Goal: Information Seeking & Learning: Learn about a topic

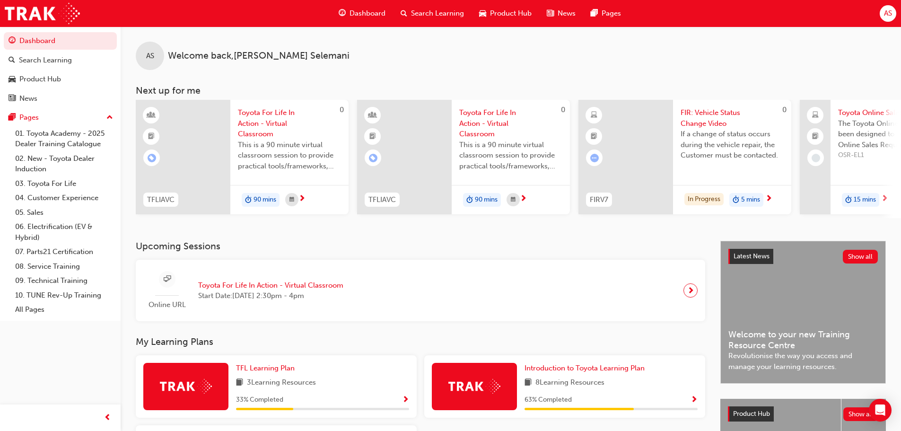
scroll to position [134, 0]
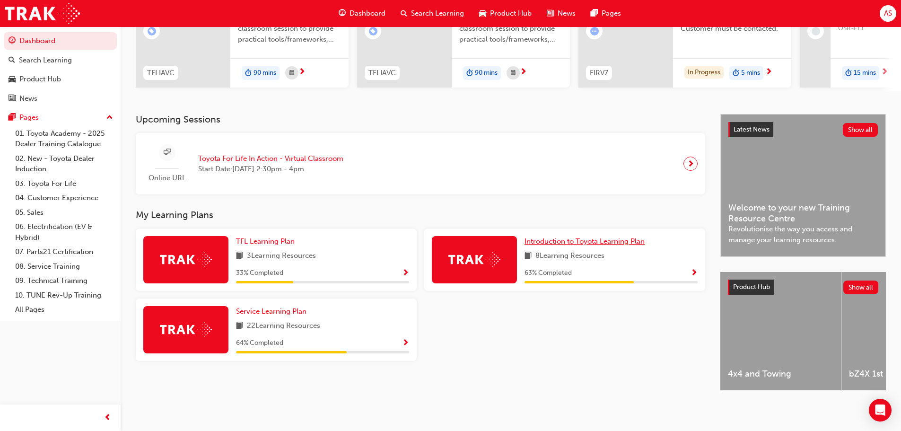
click at [439, 238] on span "Introduction to Toyota Learning Plan" at bounding box center [585, 241] width 120 height 9
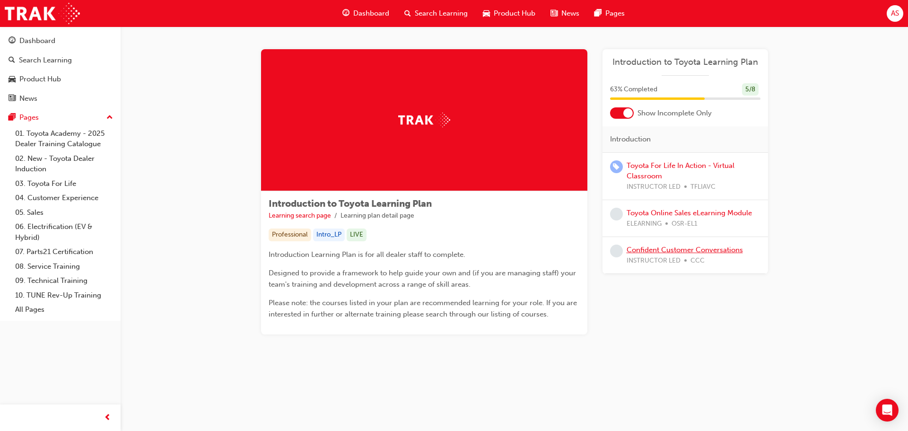
click at [439, 251] on link "Confident Customer Conversations" at bounding box center [685, 250] width 116 height 9
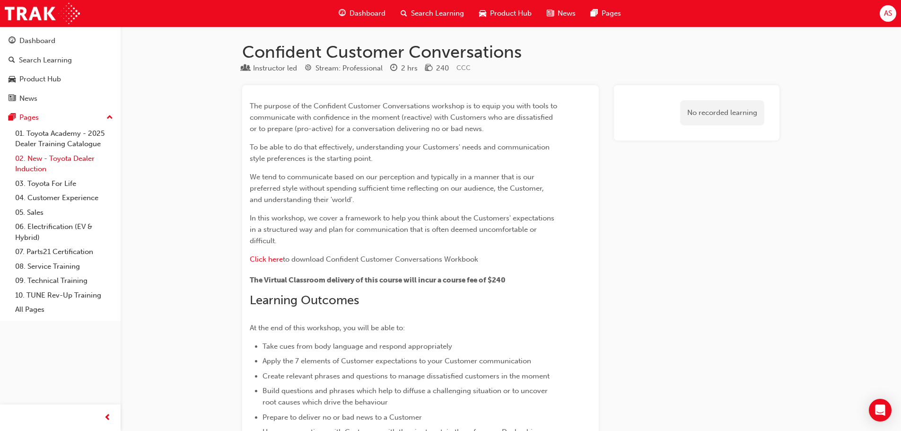
click at [55, 159] on link "02. New - Toyota Dealer Induction" at bounding box center [64, 163] width 106 height 25
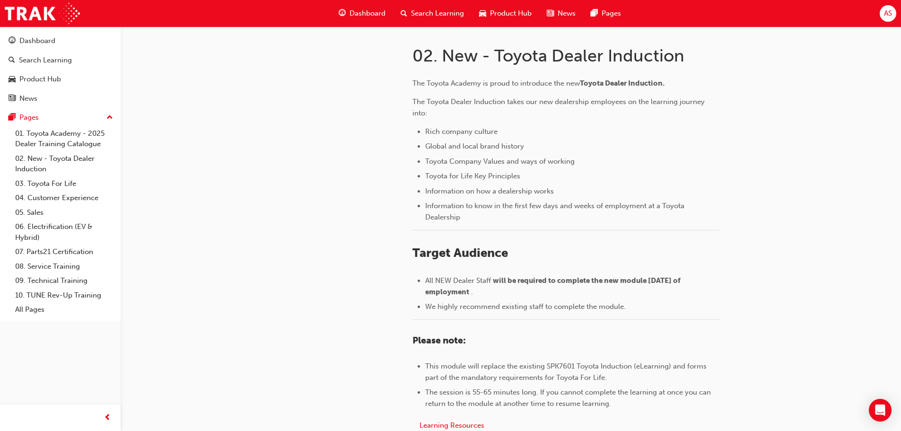
scroll to position [416, 0]
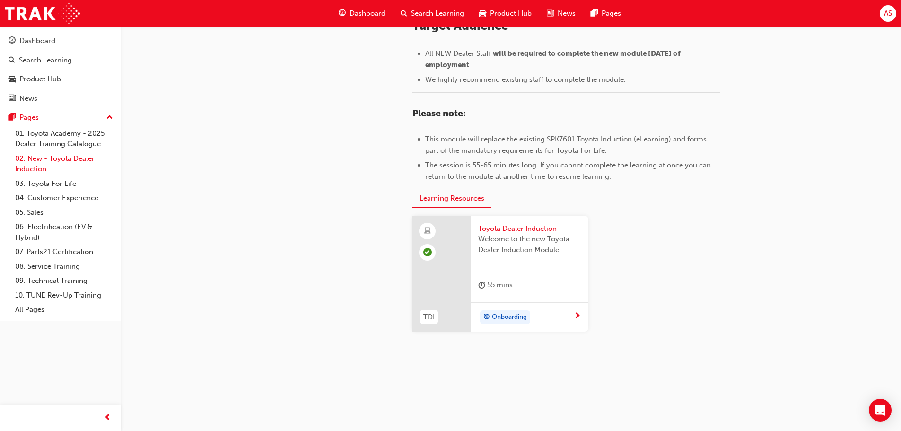
click at [70, 158] on link "02. New - Toyota Dealer Induction" at bounding box center [64, 163] width 106 height 25
click at [97, 145] on link "01. Toyota Academy - 2025 Dealer Training Catalogue" at bounding box center [64, 138] width 106 height 25
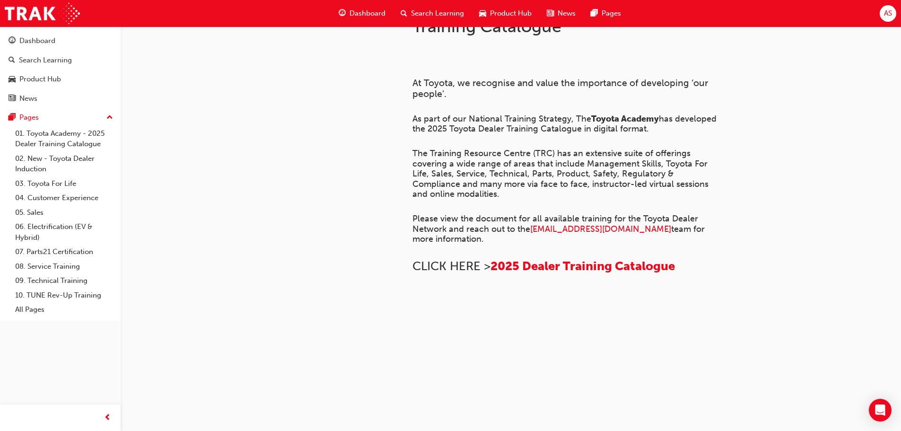
scroll to position [647, 0]
click at [75, 179] on link "03. Toyota For Life" at bounding box center [64, 183] width 106 height 15
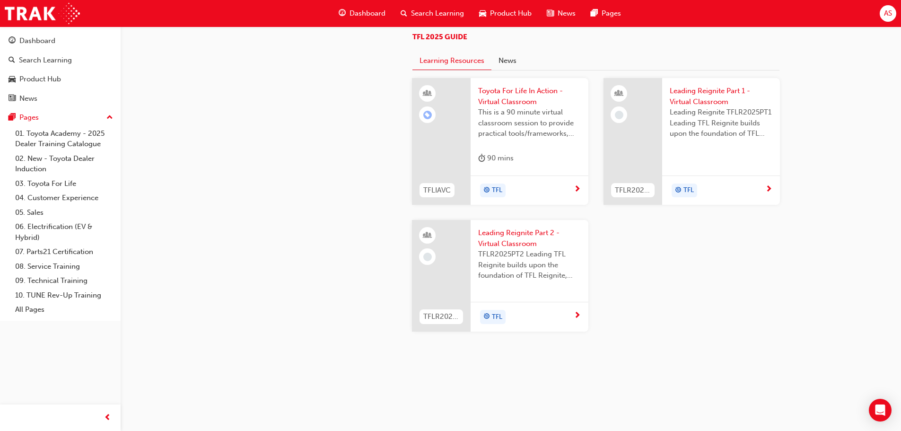
scroll to position [1006, 0]
click at [95, 203] on link "04. Customer Experience" at bounding box center [64, 198] width 106 height 15
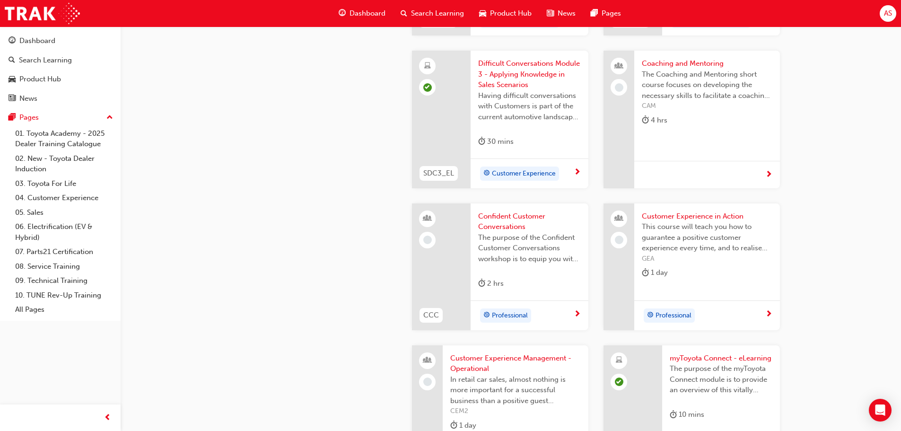
scroll to position [1135, 0]
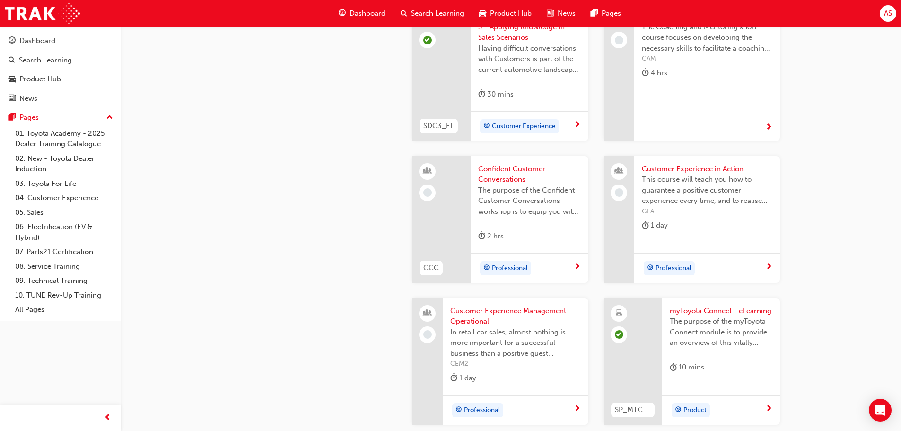
click at [439, 72] on div "4 hrs" at bounding box center [707, 75] width 131 height 16
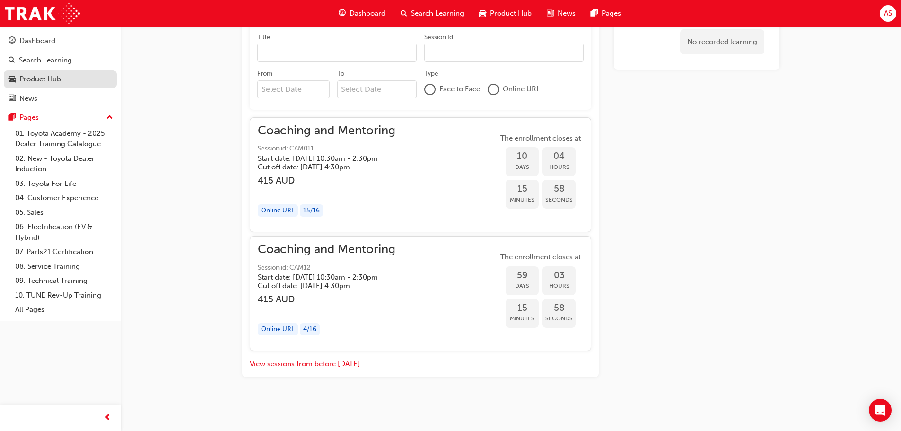
scroll to position [399, 0]
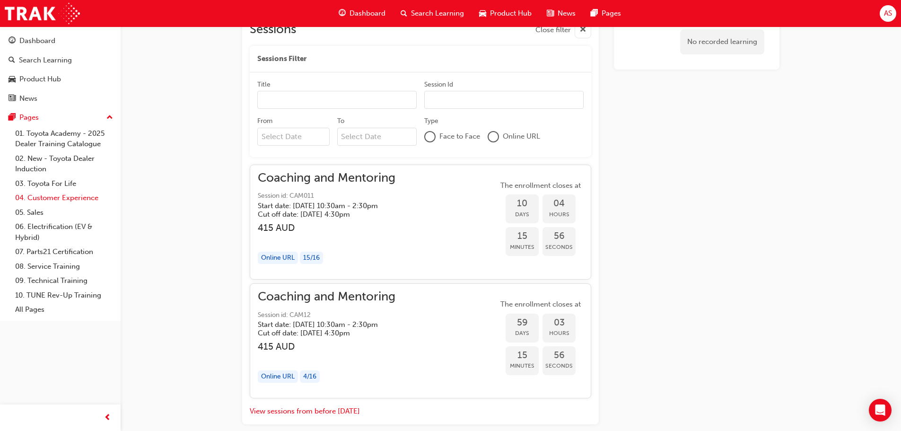
click at [37, 204] on link "04. Customer Experience" at bounding box center [64, 198] width 106 height 15
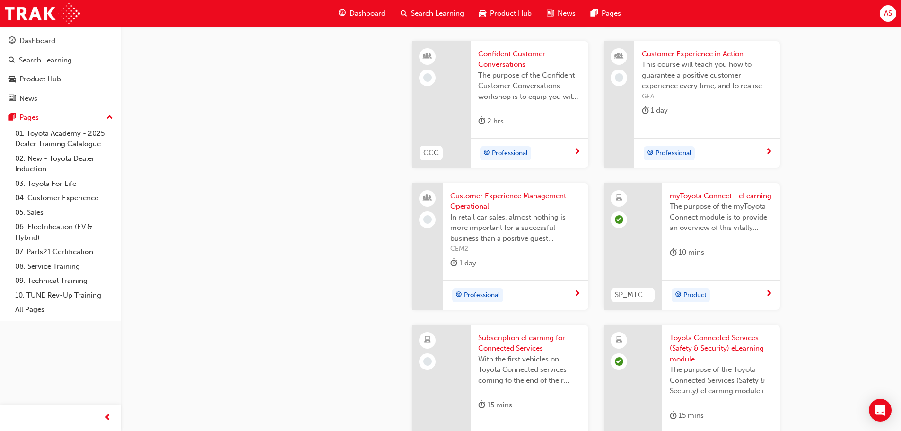
scroll to position [1298, 0]
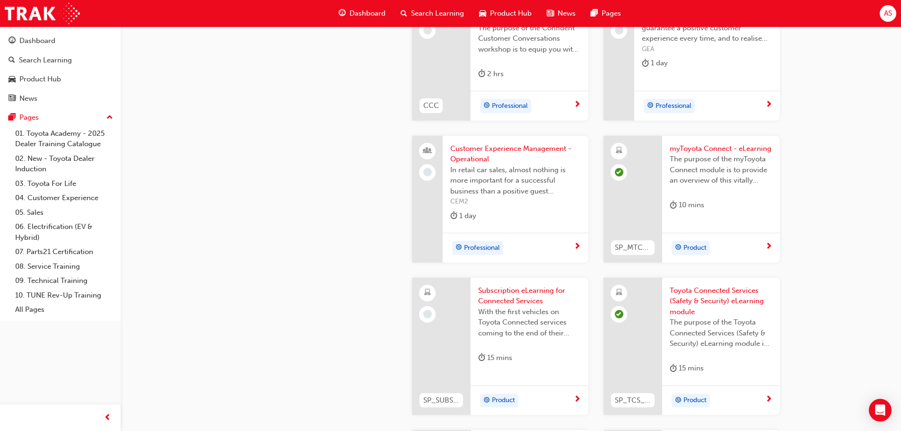
click at [439, 293] on span "Subscription eLearning for Connected Services" at bounding box center [529, 295] width 103 height 21
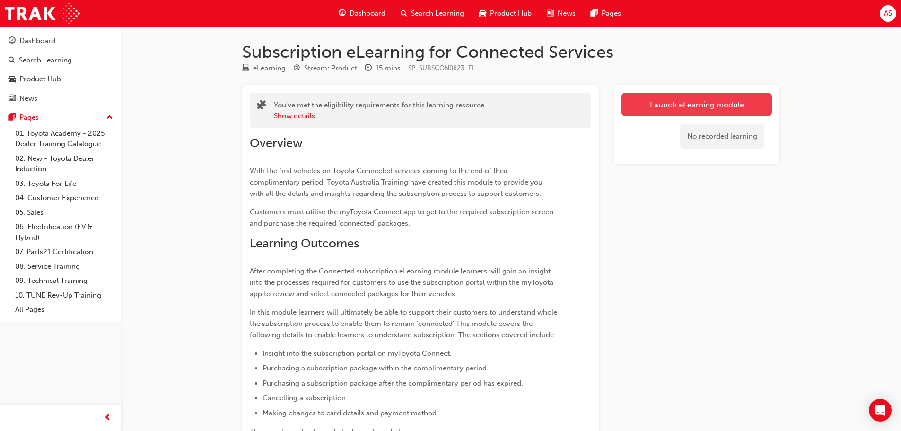
click at [439, 103] on link "Launch eLearning module" at bounding box center [697, 105] width 150 height 24
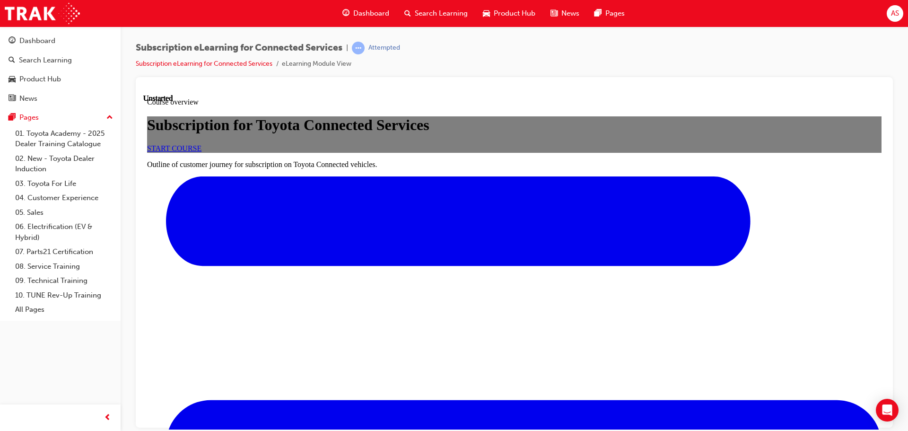
click at [202, 152] on span "START COURSE" at bounding box center [174, 148] width 54 height 8
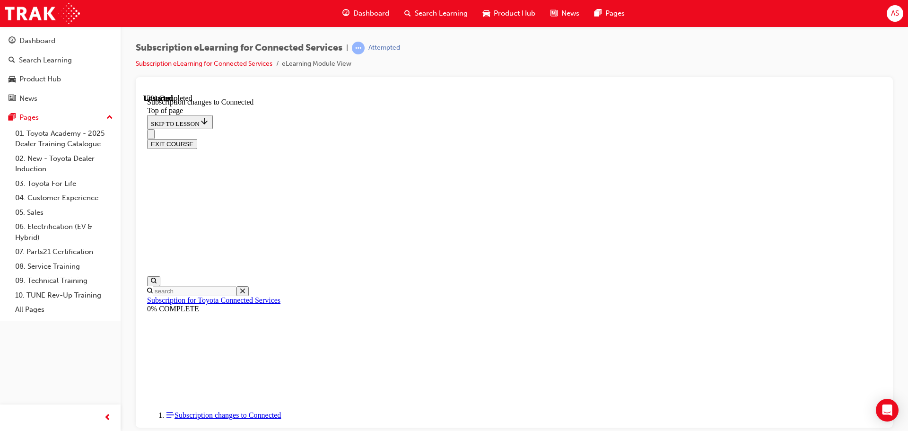
scroll to position [517, 0]
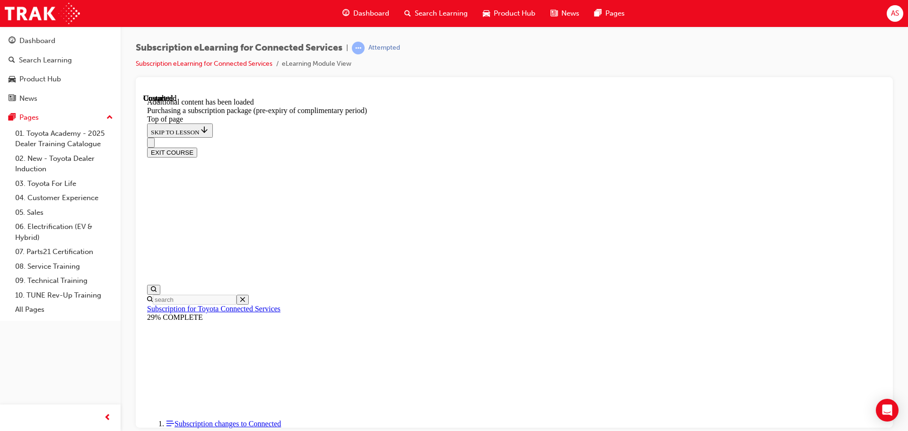
scroll to position [1072, 0]
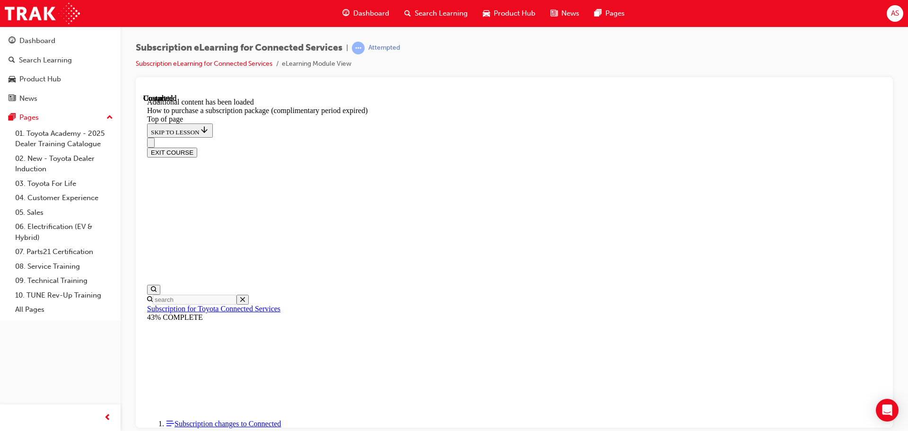
scroll to position [943, 0]
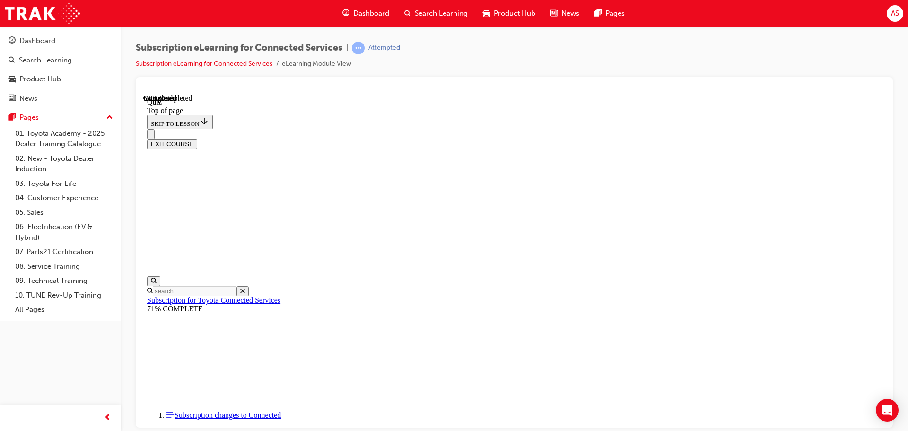
scroll to position [96, 0]
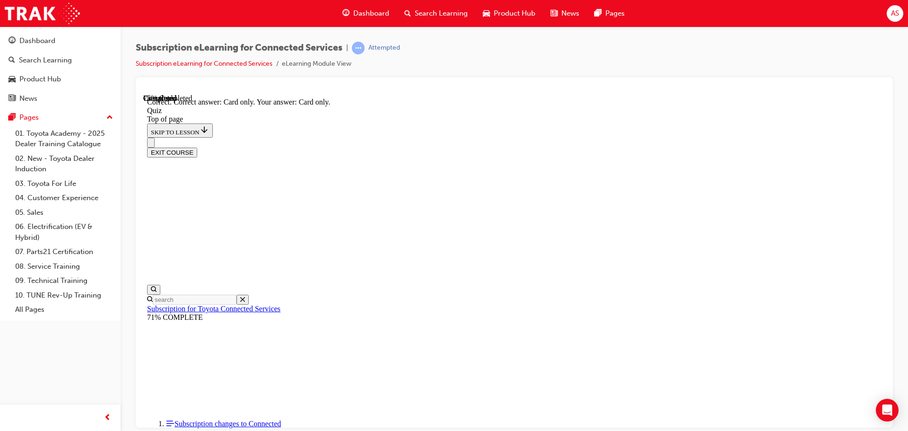
scroll to position [125, 0]
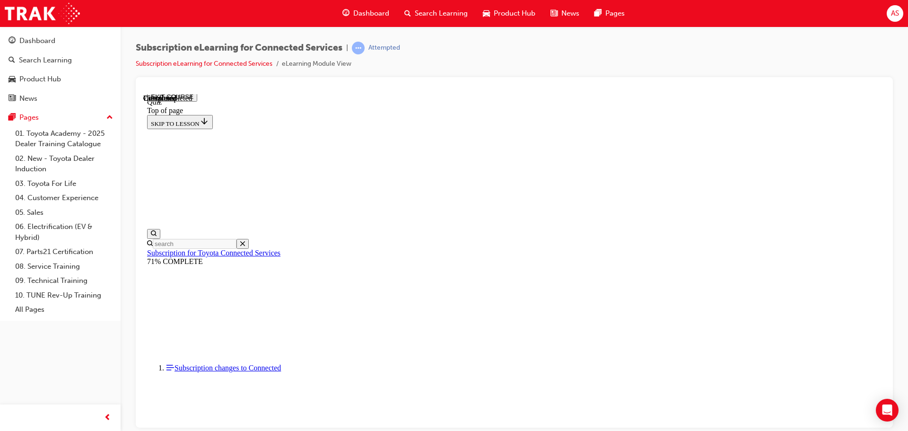
scroll to position [96, 0]
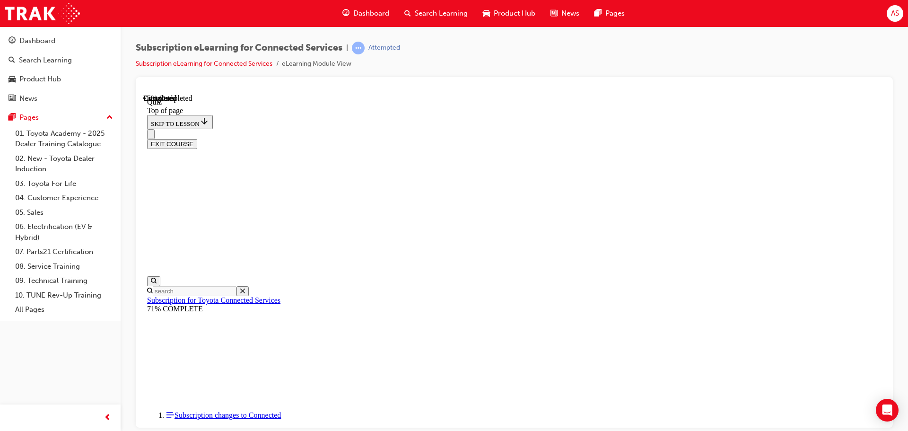
drag, startPoint x: 412, startPoint y: 288, endPoint x: 441, endPoint y: 283, distance: 29.6
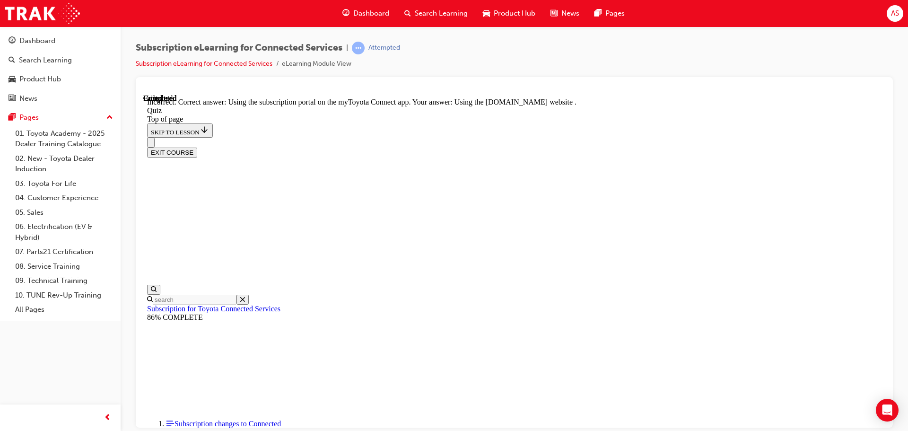
scroll to position [125, 0]
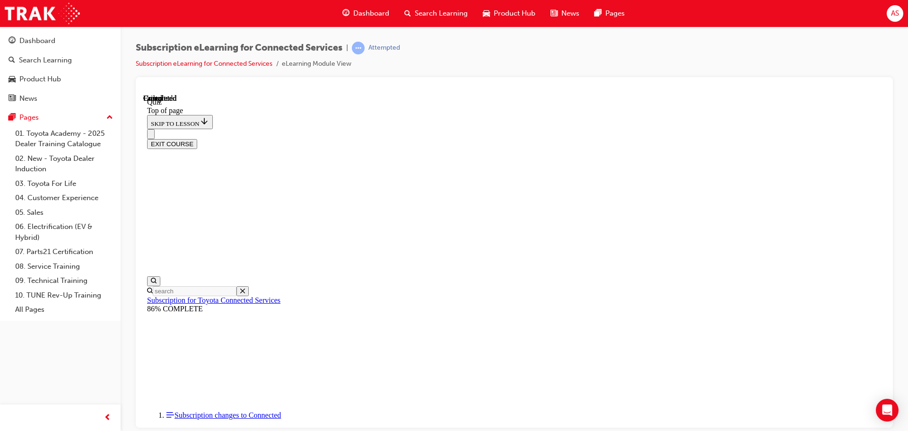
drag, startPoint x: 451, startPoint y: 337, endPoint x: 451, endPoint y: 331, distance: 6.6
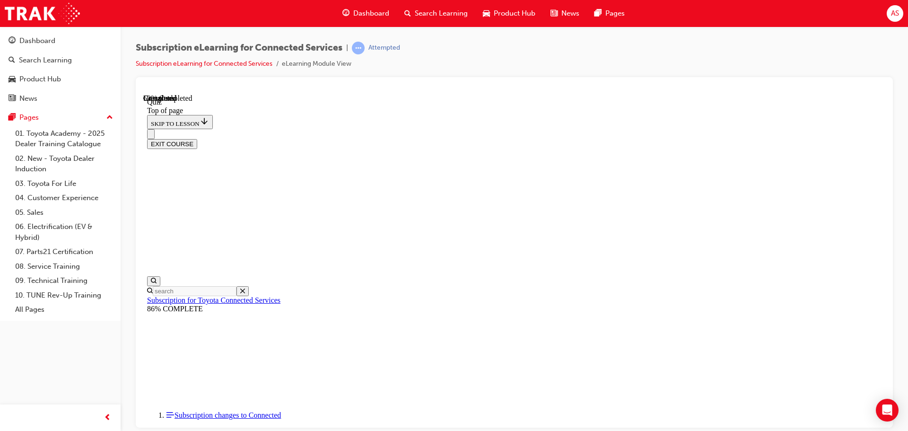
scroll to position [29, 0]
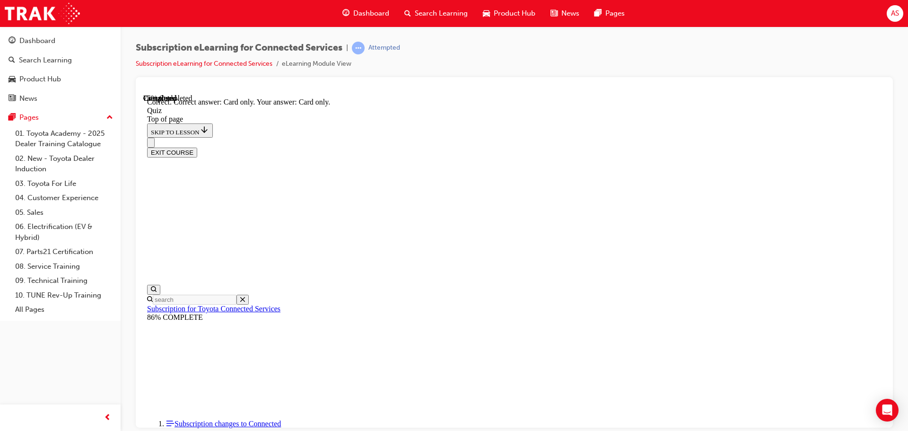
scroll to position [125, 0]
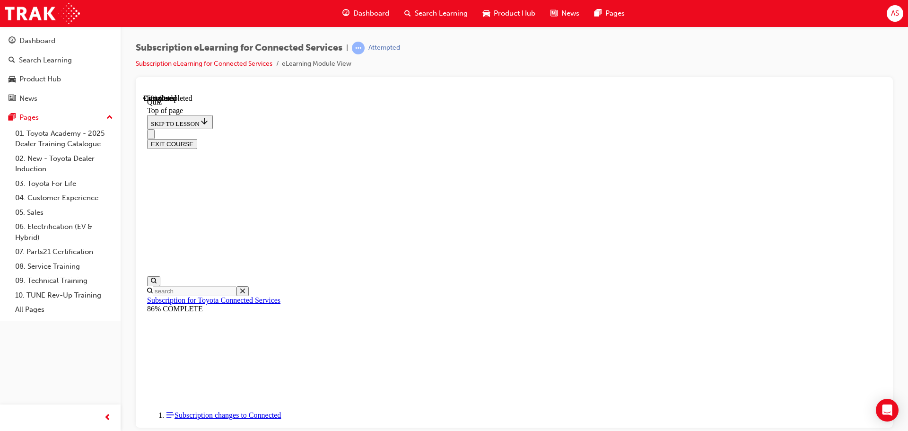
scroll to position [96, 0]
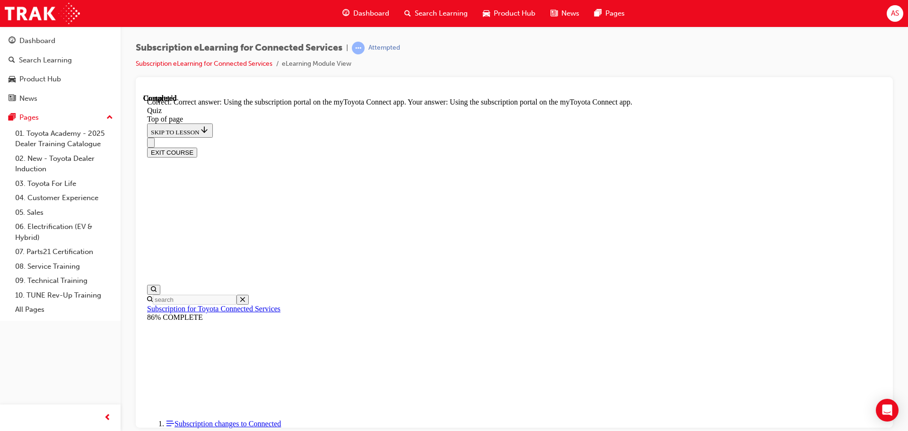
scroll to position [125, 0]
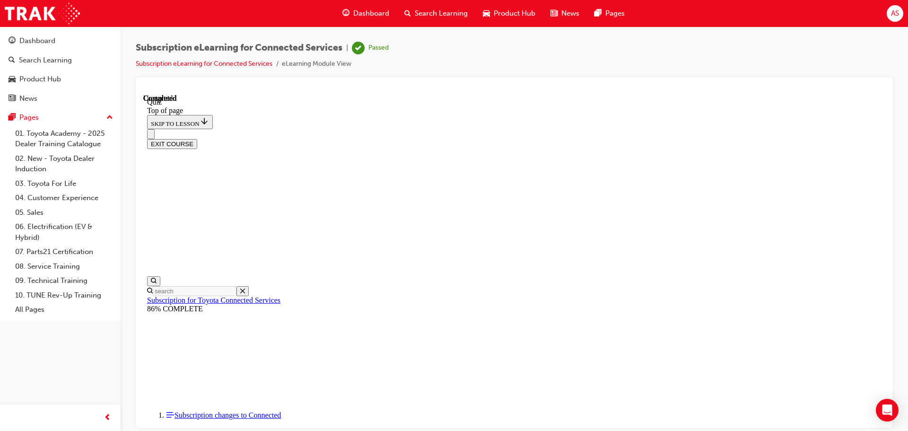
scroll to position [178, 0]
click at [197, 139] on button "EXIT COURSE" at bounding box center [172, 144] width 50 height 10
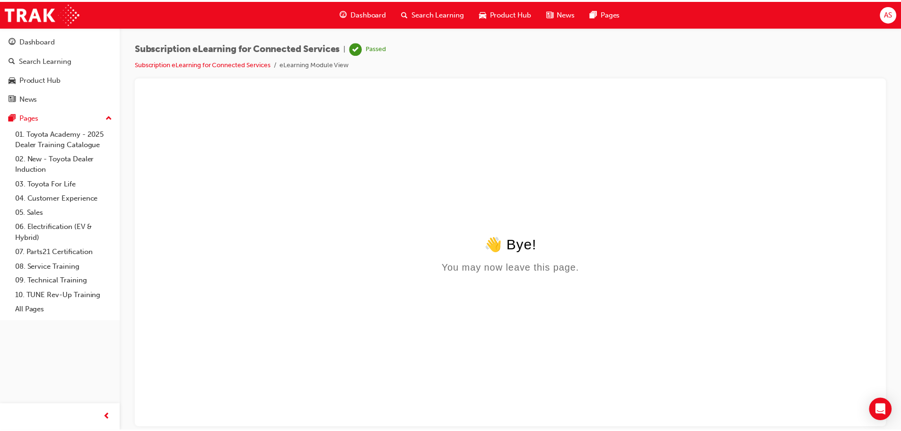
scroll to position [0, 0]
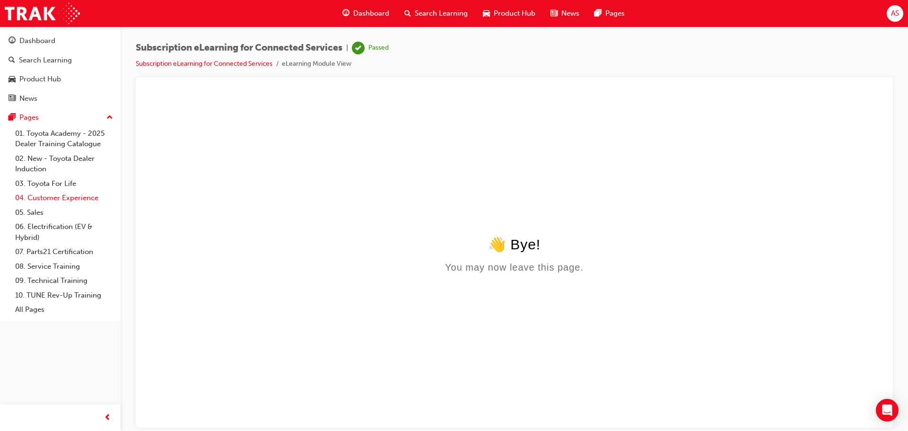
click at [70, 202] on link "04. Customer Experience" at bounding box center [64, 198] width 106 height 15
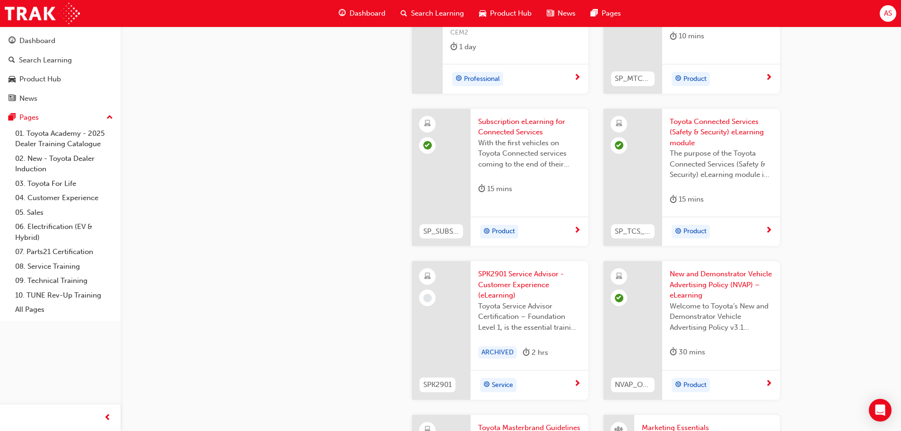
scroll to position [1514, 0]
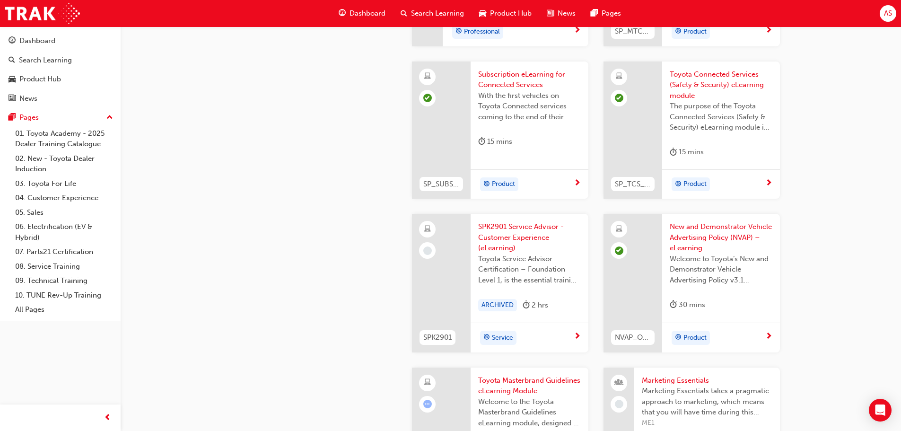
click at [439, 226] on span "SPK2901 Service Advisor - Customer Experience (eLearning)" at bounding box center [529, 237] width 103 height 32
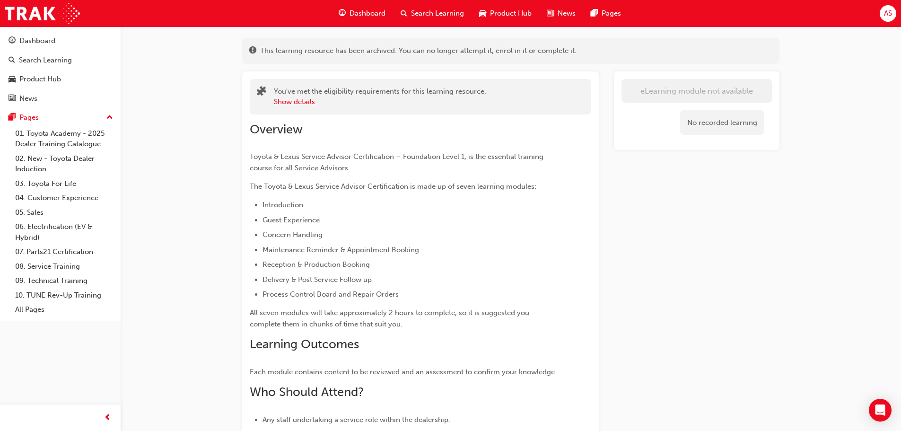
scroll to position [95, 0]
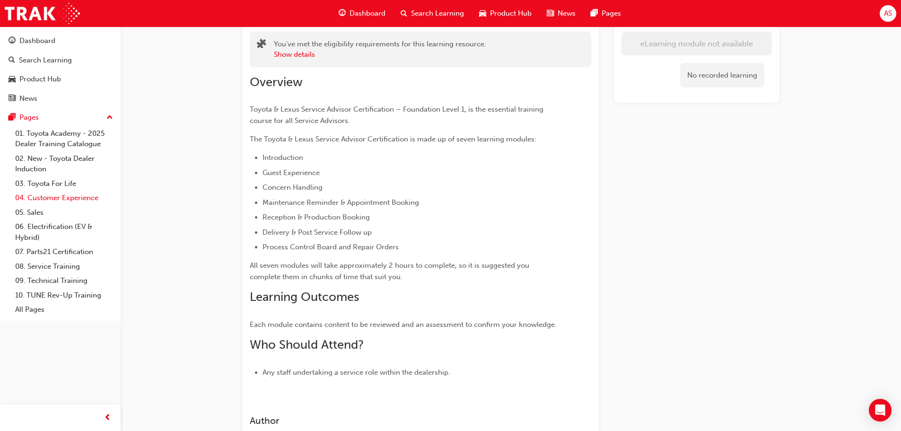
click at [68, 200] on link "04. Customer Experience" at bounding box center [64, 198] width 106 height 15
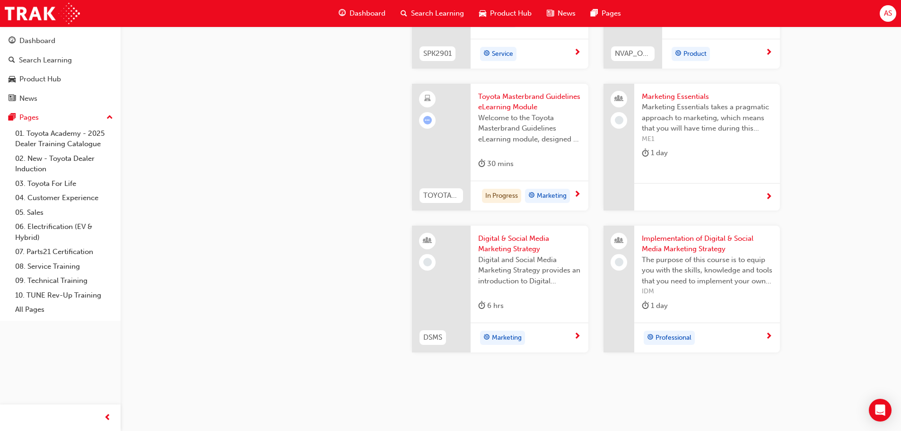
scroll to position [1703, 0]
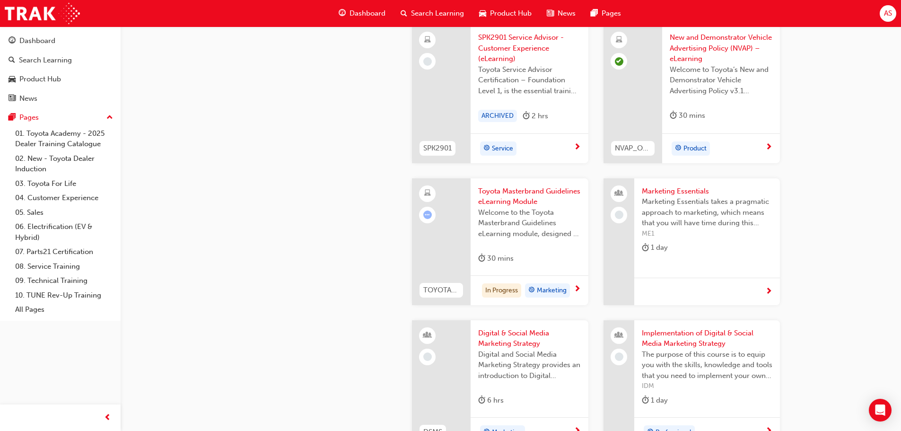
click at [439, 197] on span "Toyota Masterbrand Guidelines eLearning Module" at bounding box center [529, 196] width 103 height 21
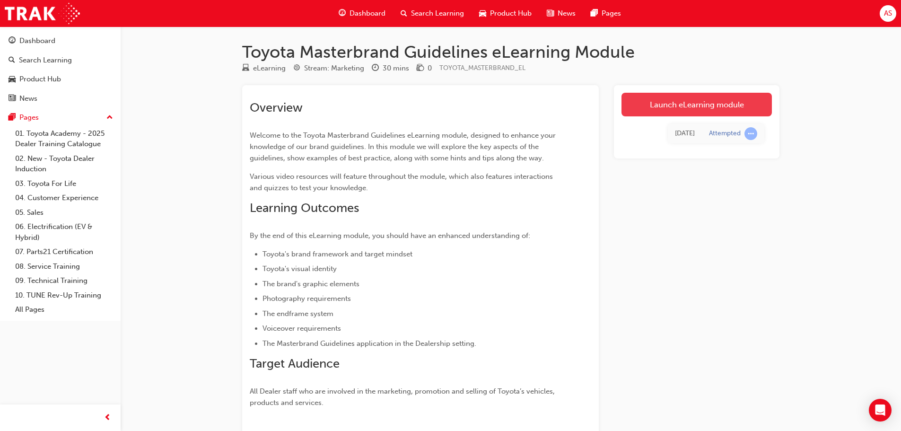
click at [439, 112] on link "Launch eLearning module" at bounding box center [697, 105] width 150 height 24
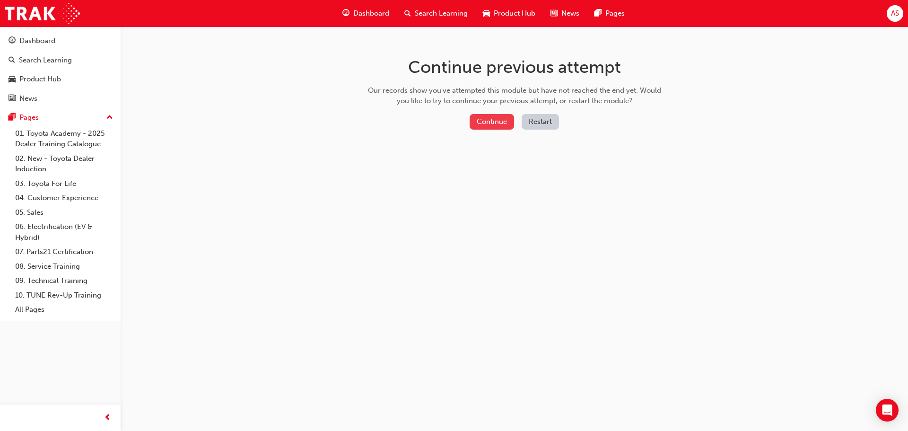
click at [439, 122] on button "Continue" at bounding box center [492, 122] width 44 height 16
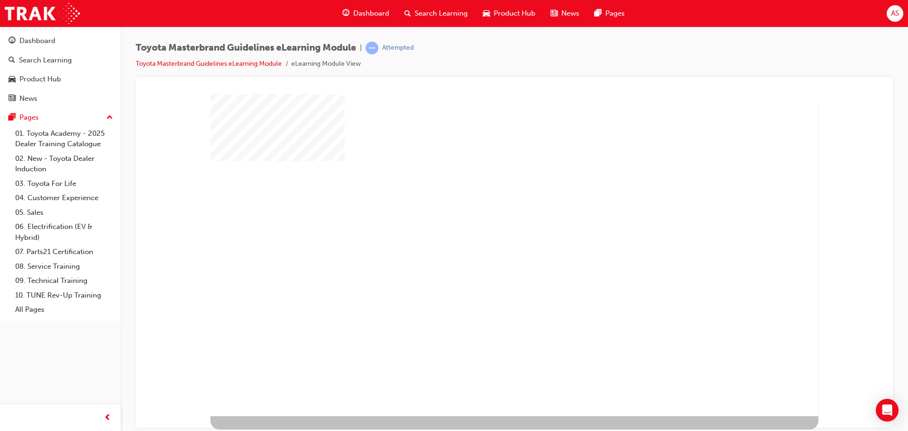
click at [439, 229] on div "play" at bounding box center [489, 229] width 0 height 0
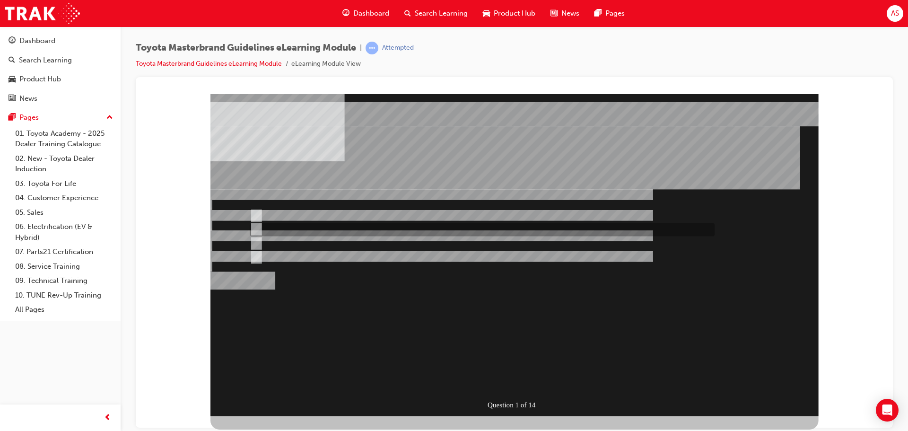
radio input "false"
radio input "true"
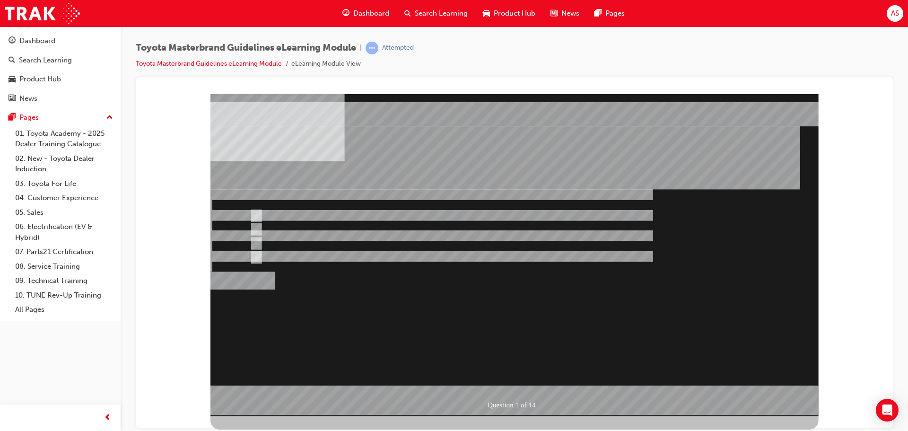
click at [309, 226] on div at bounding box center [515, 255] width 608 height 322
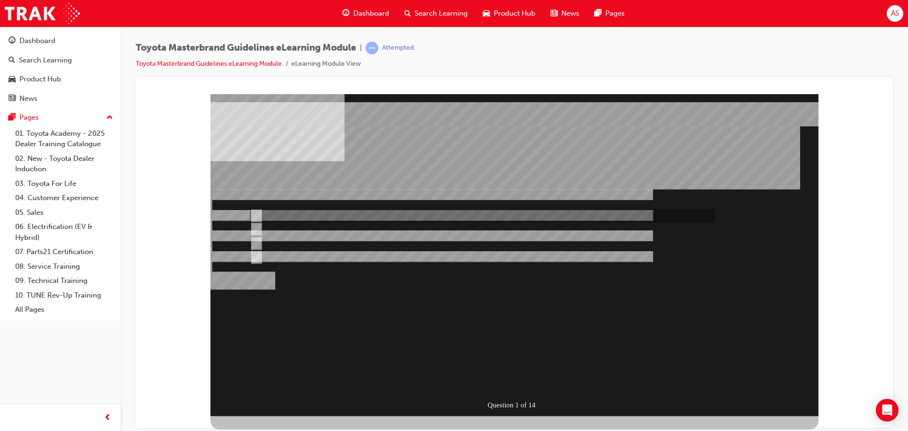
radio input "true"
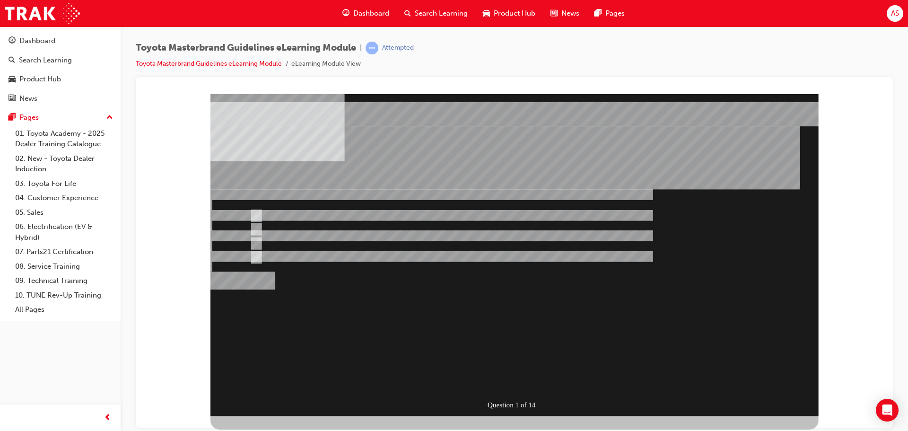
click at [439, 389] on div "Question 1 of 14" at bounding box center [515, 255] width 608 height 322
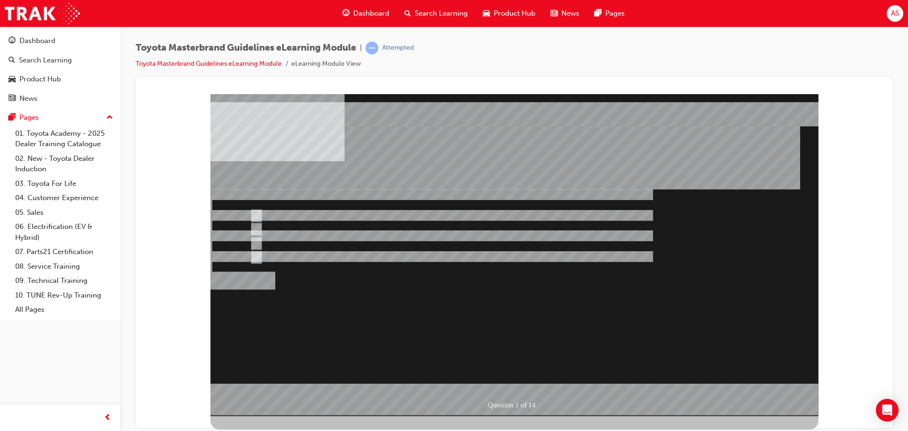
click at [439, 343] on div at bounding box center [515, 255] width 608 height 322
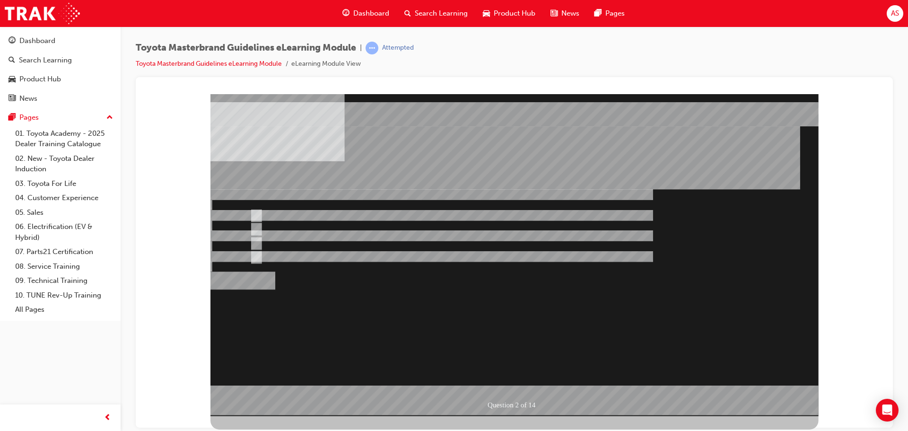
click at [354, 213] on div at bounding box center [515, 255] width 608 height 322
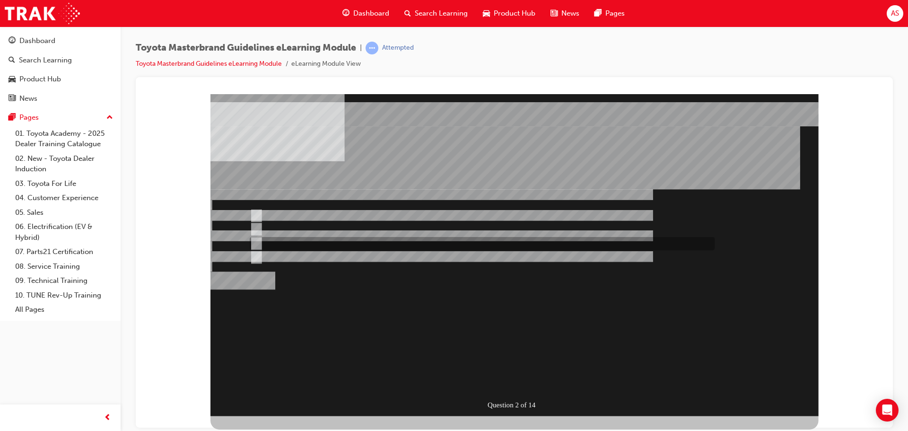
radio input "false"
radio input "true"
click at [439, 348] on div "" at bounding box center [429, 334] width 436 height 27
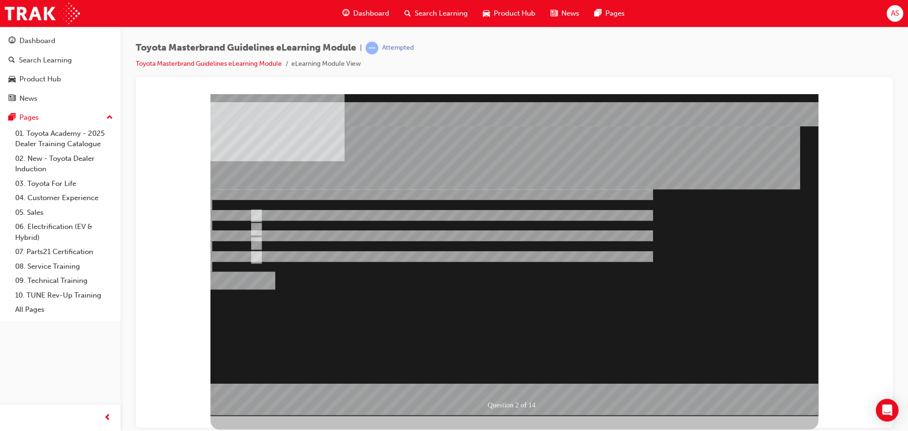
click at [439, 334] on div at bounding box center [515, 255] width 608 height 322
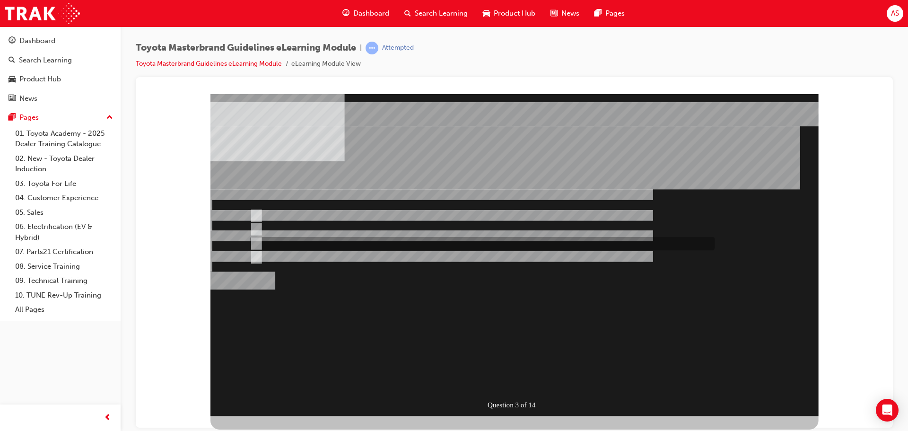
radio input "true"
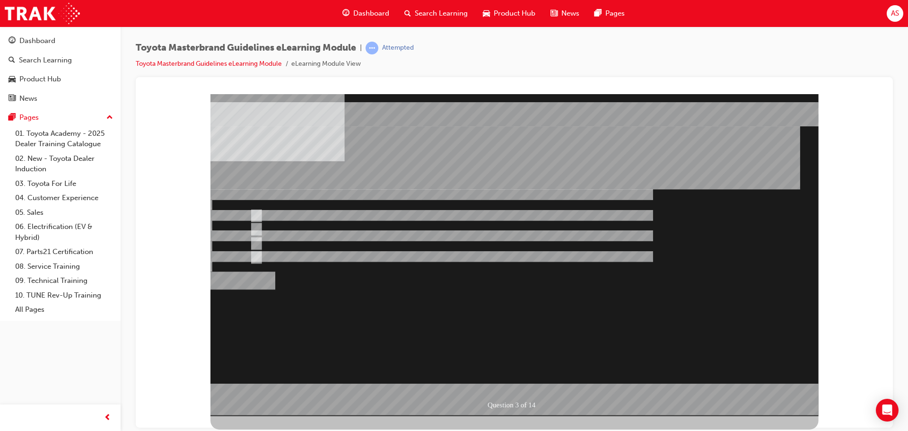
click at [429, 316] on div at bounding box center [515, 255] width 608 height 322
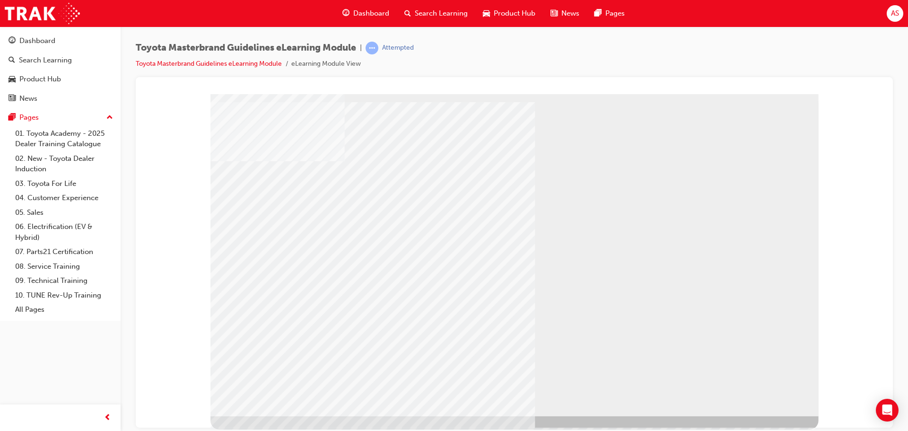
drag, startPoint x: 755, startPoint y: 386, endPoint x: 758, endPoint y: 397, distance: 11.4
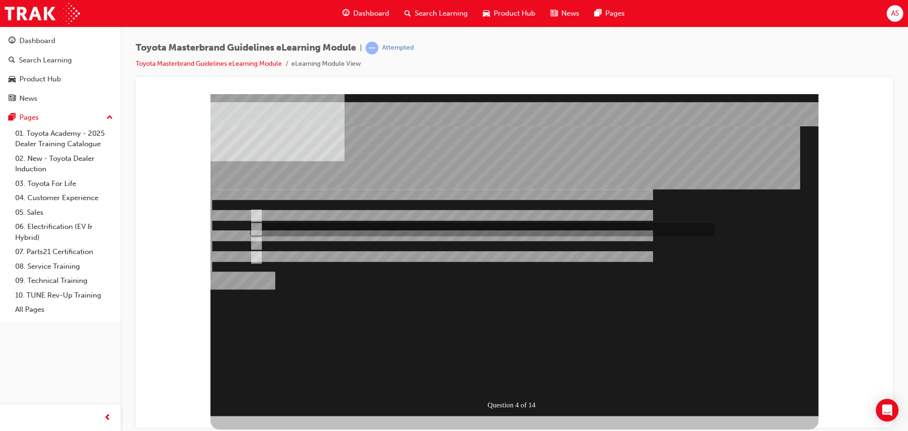
radio input "true"
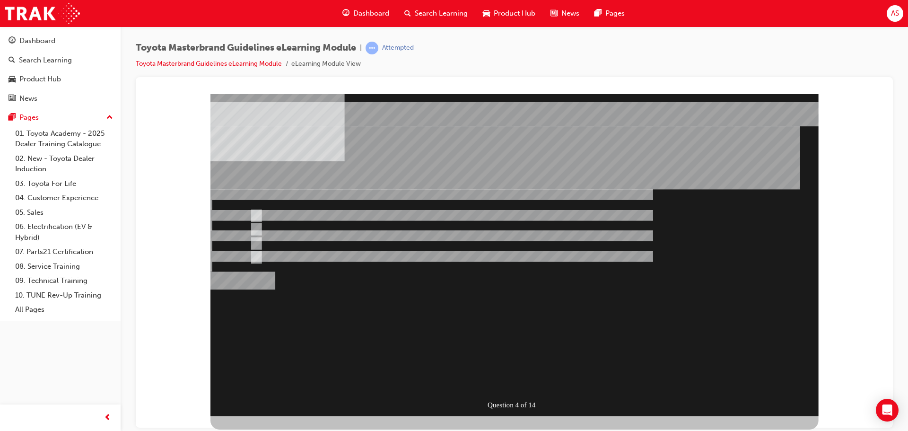
click at [439, 348] on div "" at bounding box center [429, 334] width 436 height 27
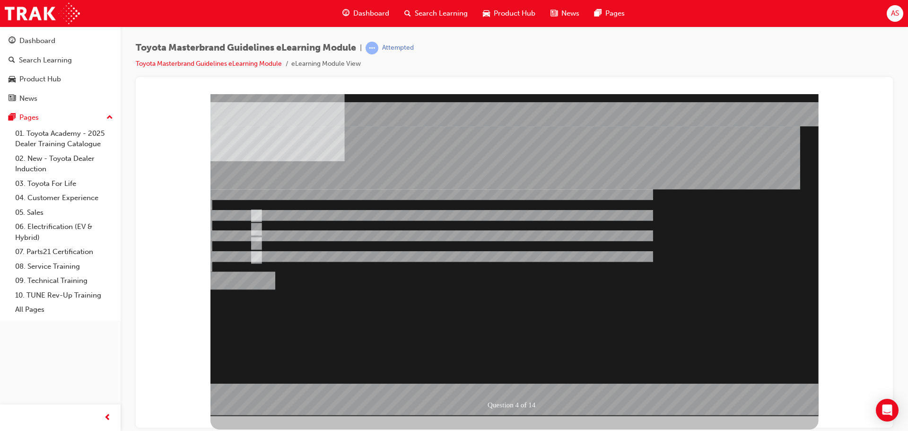
click at [439, 316] on div at bounding box center [515, 255] width 608 height 322
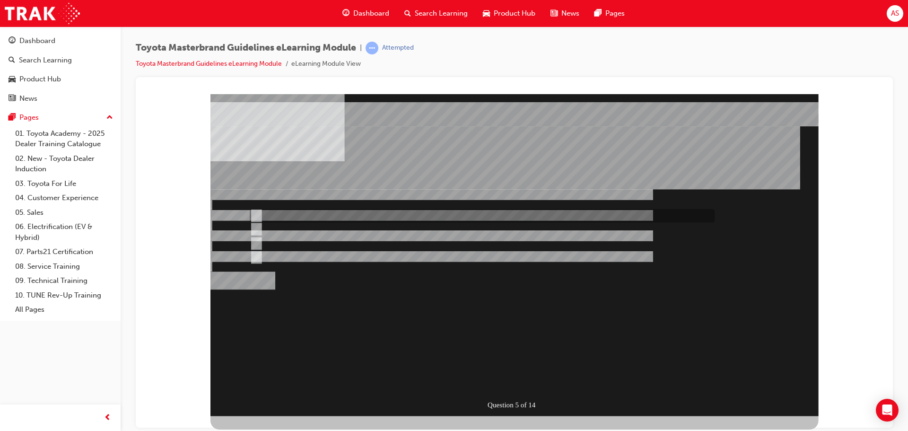
radio input "true"
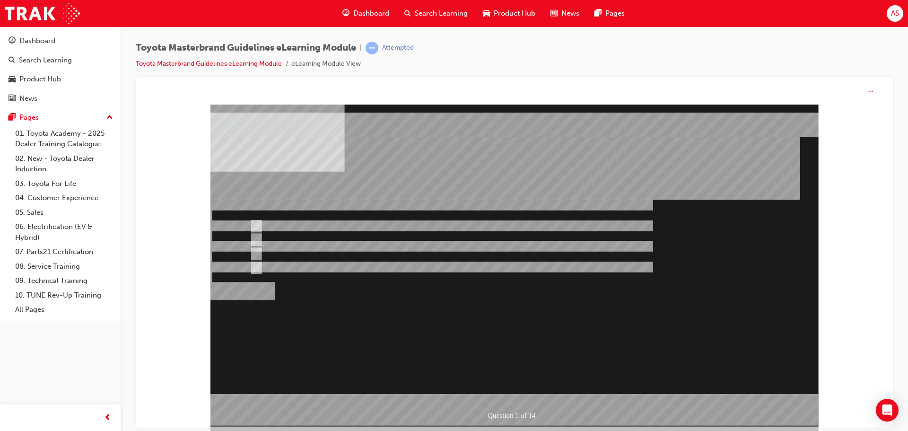
drag, startPoint x: 630, startPoint y: 299, endPoint x: 631, endPoint y: 308, distance: 10.0
click at [439, 308] on div at bounding box center [515, 266] width 608 height 322
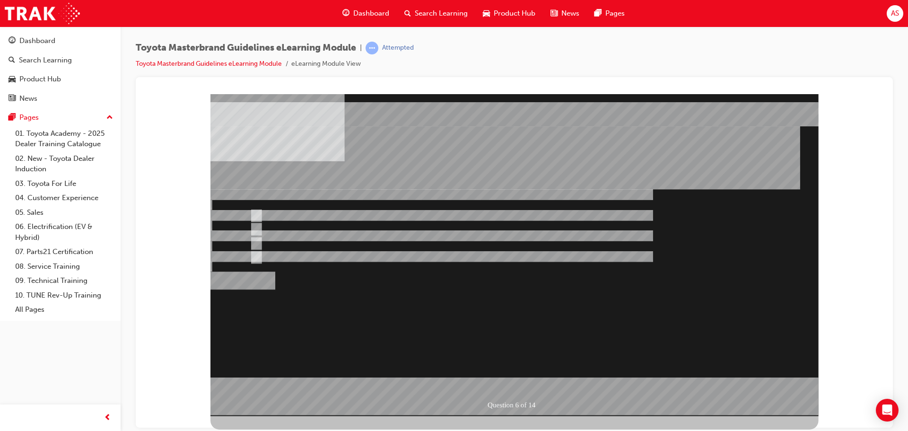
drag, startPoint x: 286, startPoint y: 317, endPoint x: 319, endPoint y: 253, distance: 72.6
click at [286, 317] on div at bounding box center [515, 255] width 608 height 322
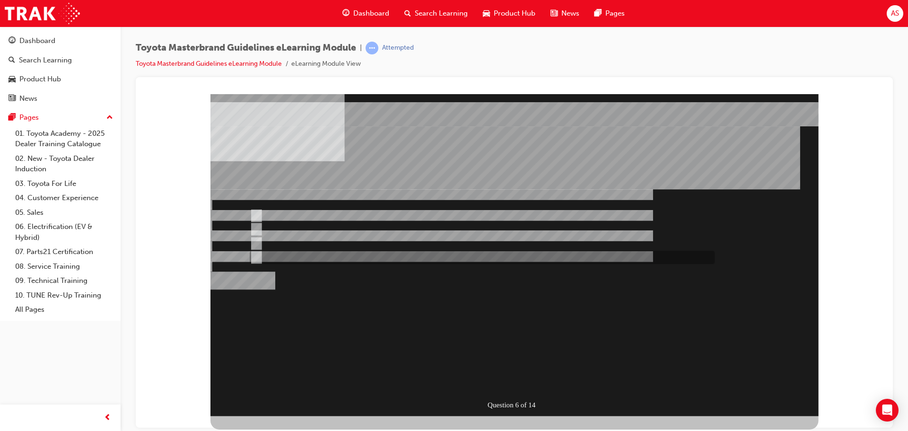
radio input "true"
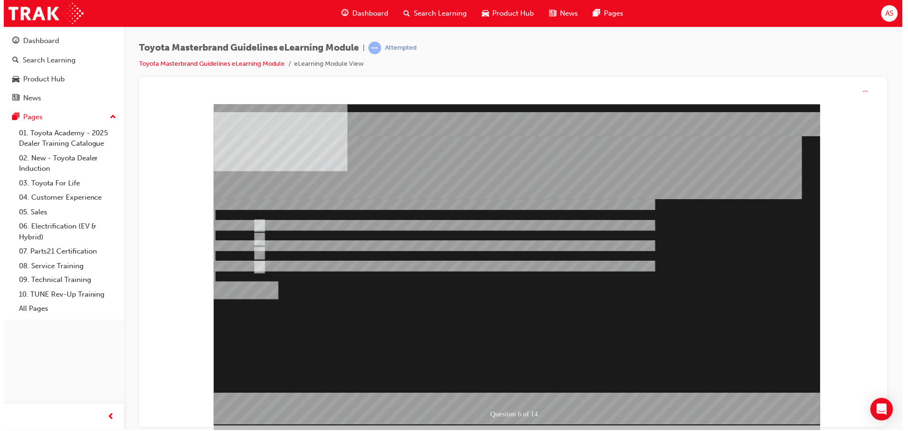
click at [439, 337] on div at bounding box center [517, 265] width 608 height 322
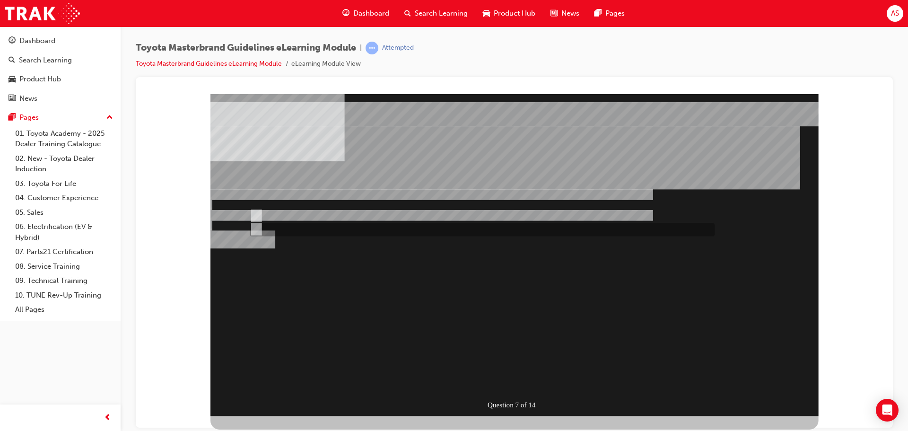
radio input "true"
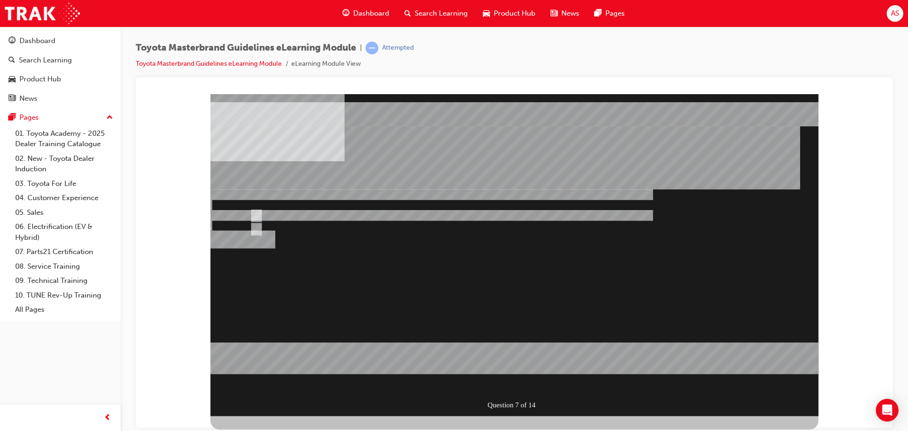
drag, startPoint x: 543, startPoint y: 322, endPoint x: 545, endPoint y: 315, distance: 7.7
click at [439, 321] on div at bounding box center [515, 255] width 608 height 322
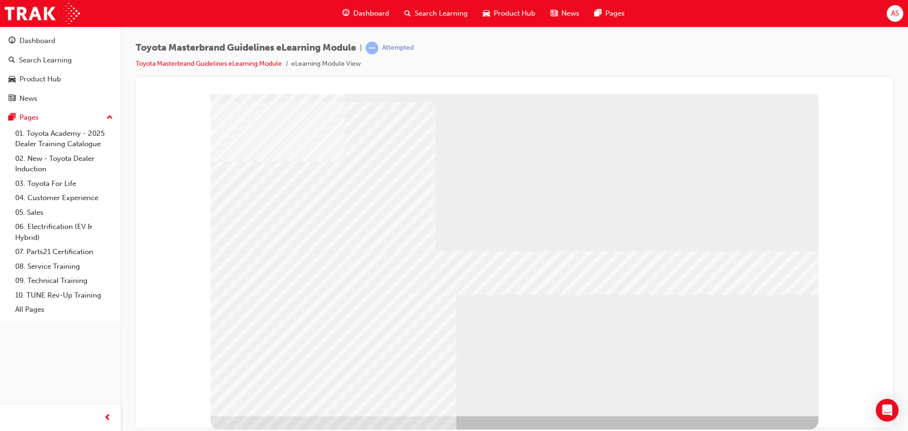
drag, startPoint x: 362, startPoint y: 251, endPoint x: 356, endPoint y: 267, distance: 17.0
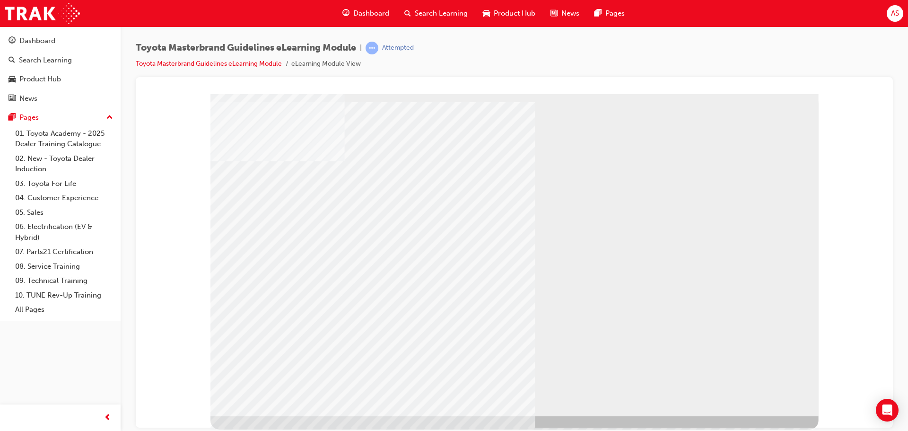
drag, startPoint x: 799, startPoint y: 386, endPoint x: 738, endPoint y: 409, distance: 65.3
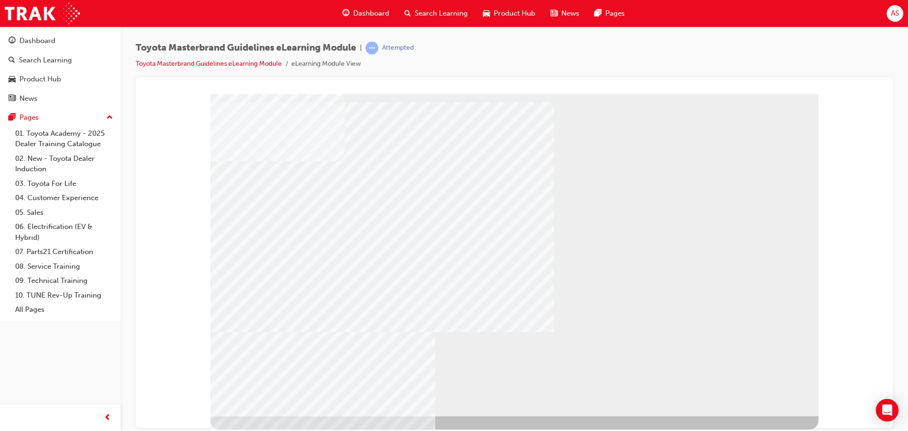
drag, startPoint x: 496, startPoint y: 365, endPoint x: 539, endPoint y: 378, distance: 44.8
drag, startPoint x: 547, startPoint y: 378, endPoint x: 563, endPoint y: 378, distance: 16.6
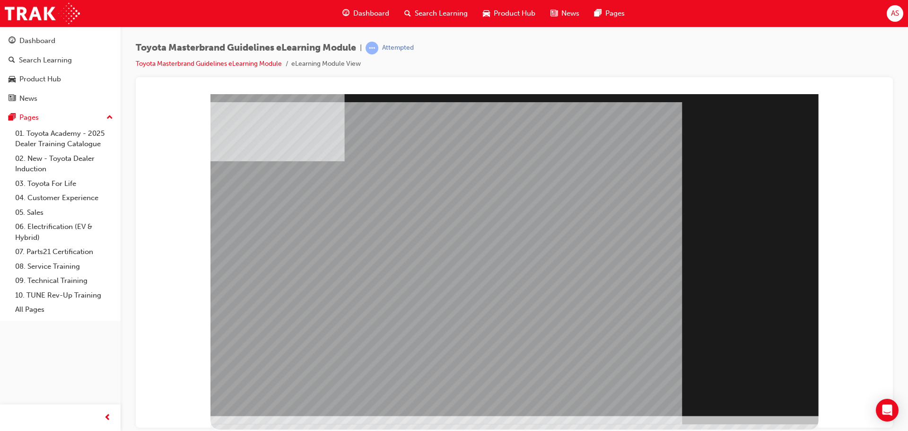
click at [439, 385] on div "Section Title Page" at bounding box center [515, 255] width 608 height 322
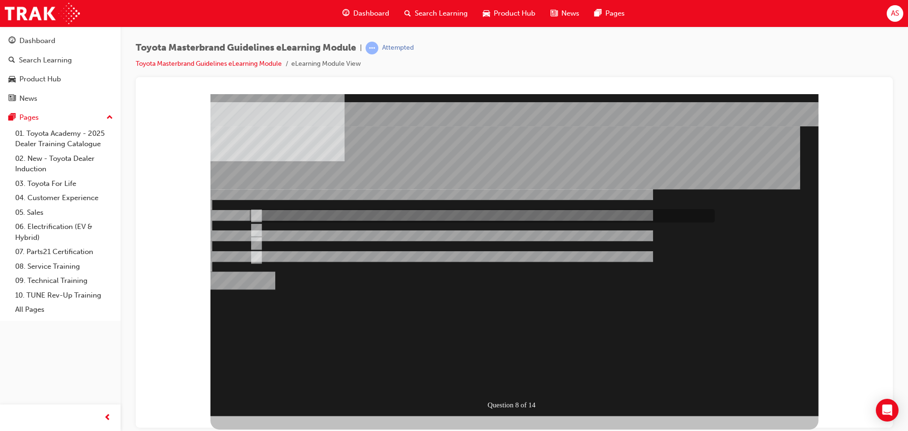
drag, startPoint x: 313, startPoint y: 210, endPoint x: 312, endPoint y: 218, distance: 8.6
radio input "true"
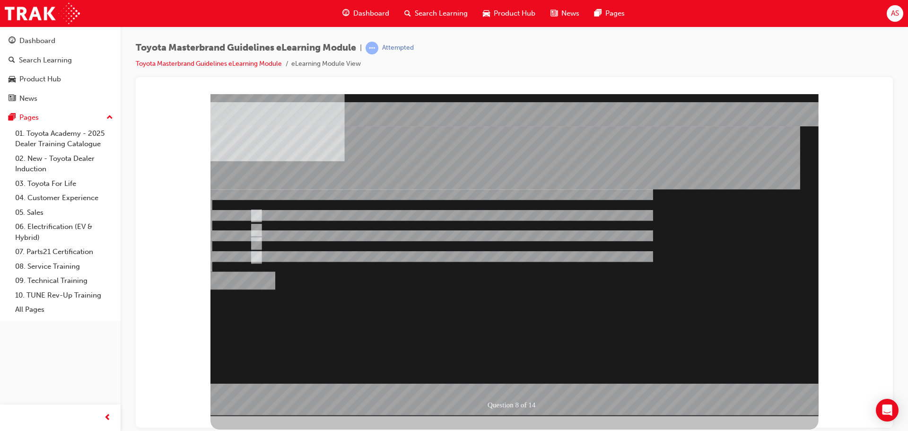
click at [439, 344] on div at bounding box center [515, 255] width 608 height 322
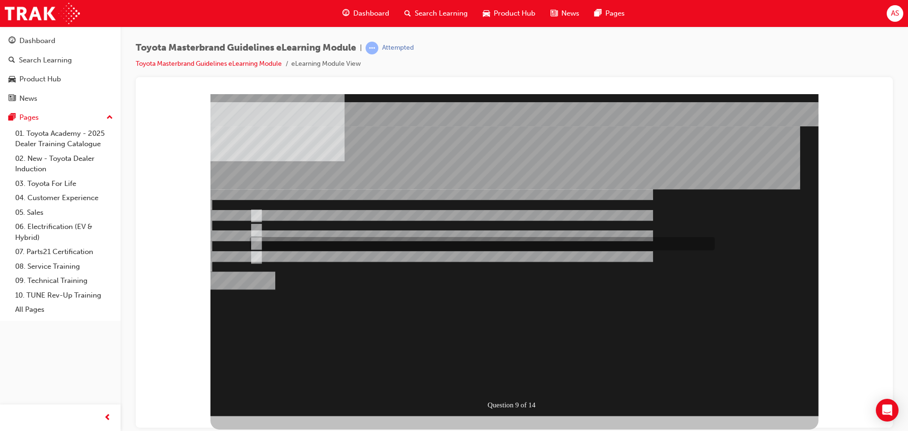
radio input "true"
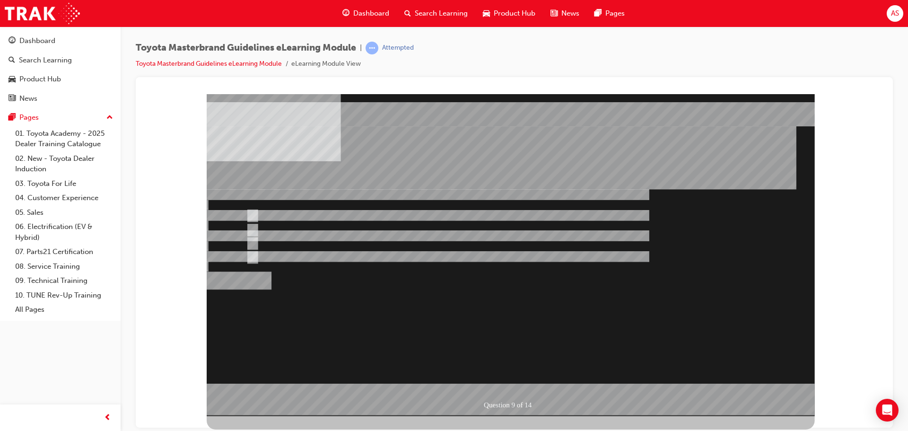
click at [439, 277] on div at bounding box center [511, 255] width 608 height 322
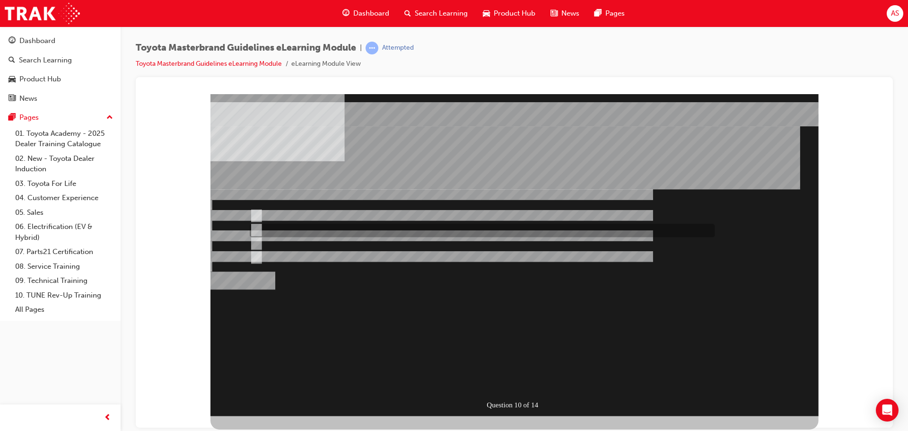
radio input "true"
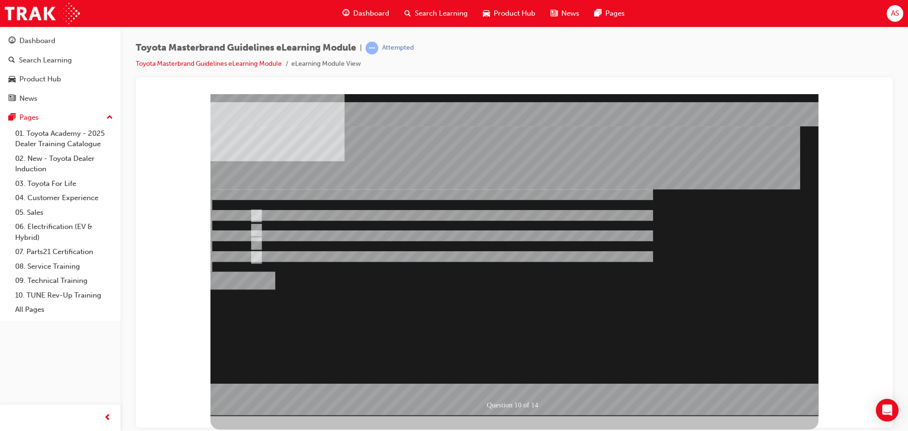
click at [439, 331] on div at bounding box center [515, 255] width 608 height 322
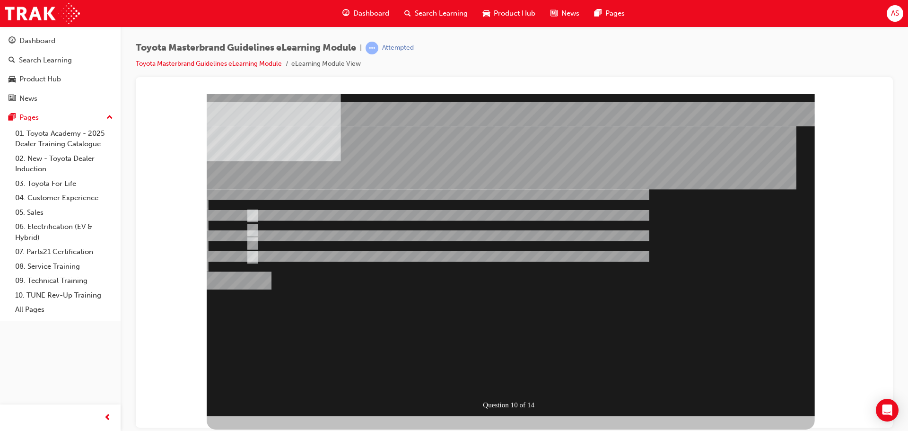
click at [439, 331] on div "Question 10 of 14" at bounding box center [511, 255] width 608 height 322
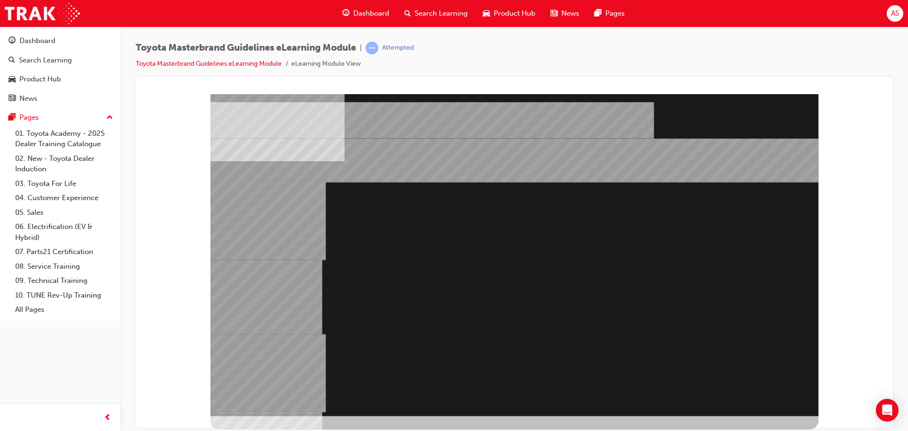
drag, startPoint x: 603, startPoint y: 322, endPoint x: 625, endPoint y: 258, distance: 67.5
click at [439, 259] on div at bounding box center [515, 255] width 608 height 322
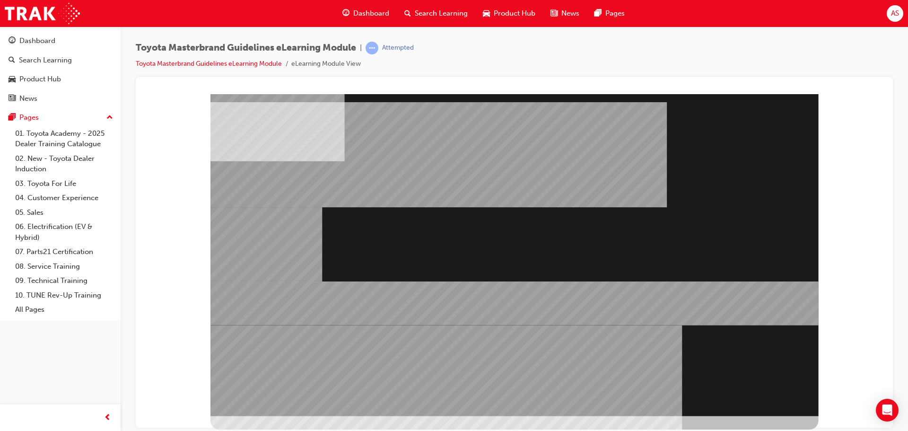
drag, startPoint x: 641, startPoint y: 265, endPoint x: 745, endPoint y: 324, distance: 119.1
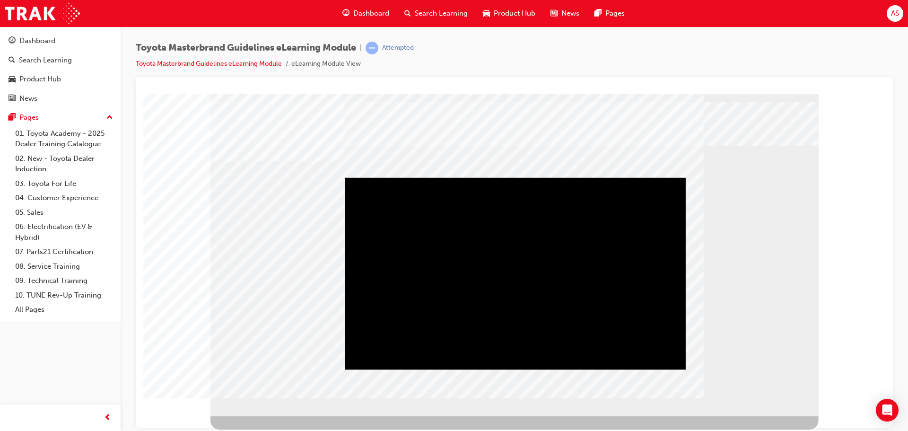
click at [368, 177] on div "Play" at bounding box center [515, 177] width 341 height 0
drag, startPoint x: 747, startPoint y: 387, endPoint x: 764, endPoint y: 396, distance: 19.7
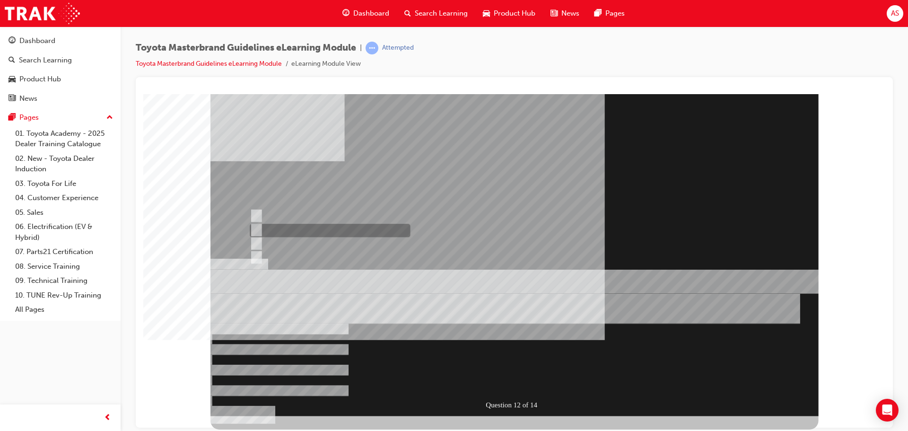
radio input "true"
click at [326, 239] on div at bounding box center [515, 255] width 608 height 322
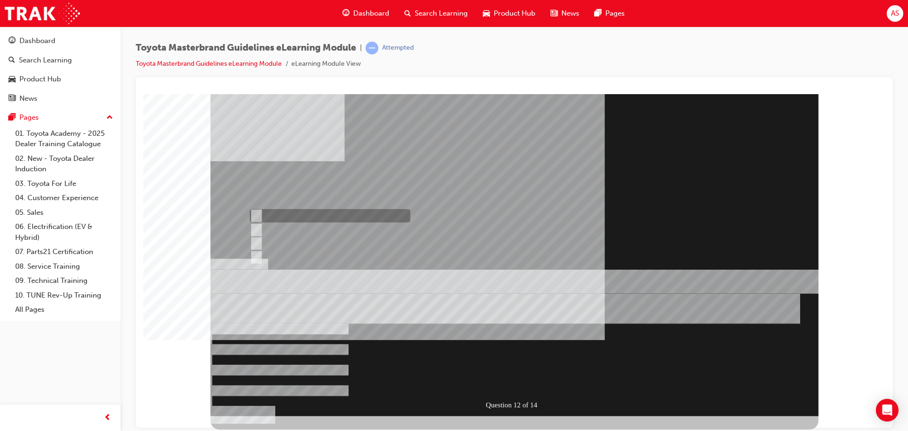
radio input "true"
click at [439, 378] on div at bounding box center [515, 255] width 608 height 322
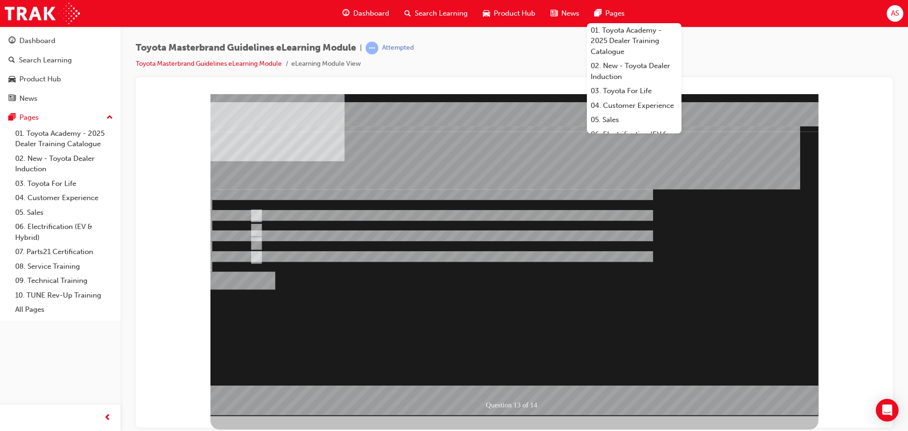
click at [307, 243] on div at bounding box center [515, 255] width 608 height 322
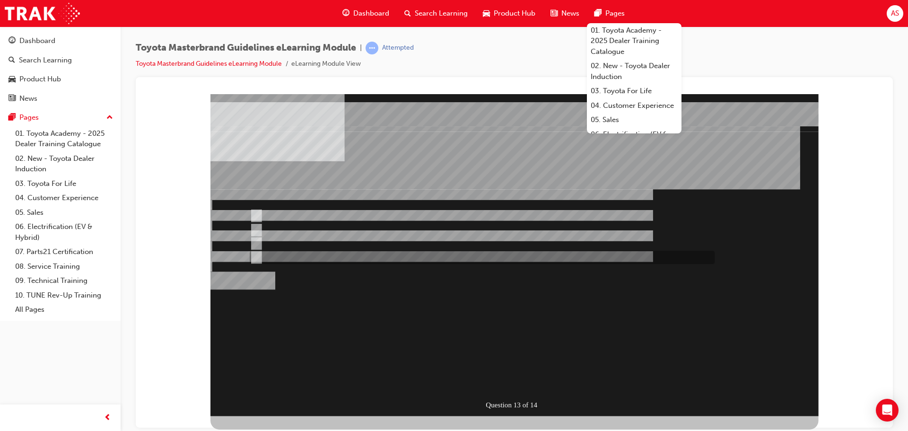
radio input "false"
radio input "true"
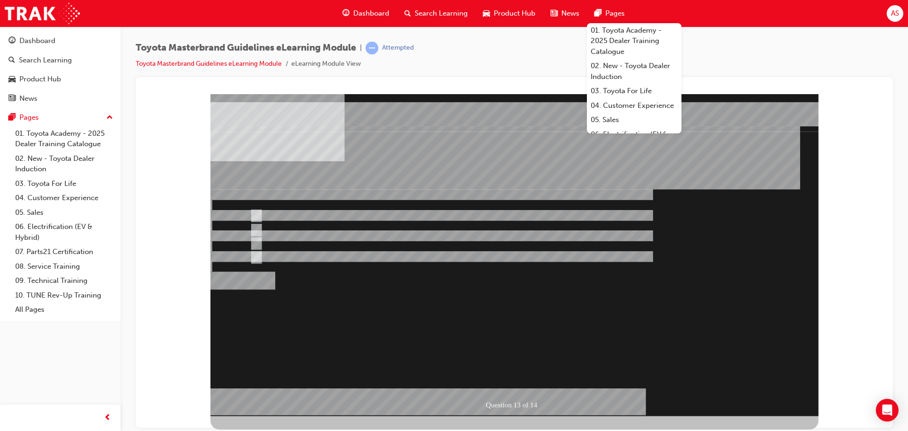
click at [439, 339] on div at bounding box center [515, 255] width 608 height 322
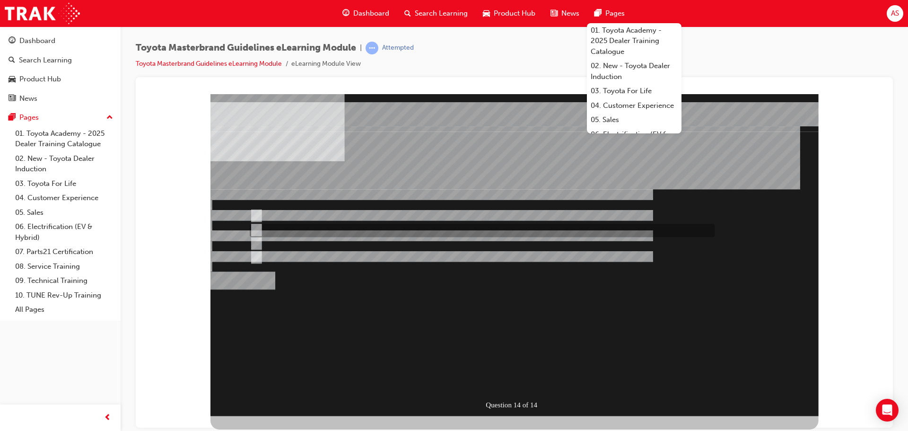
radio input "false"
radio input "true"
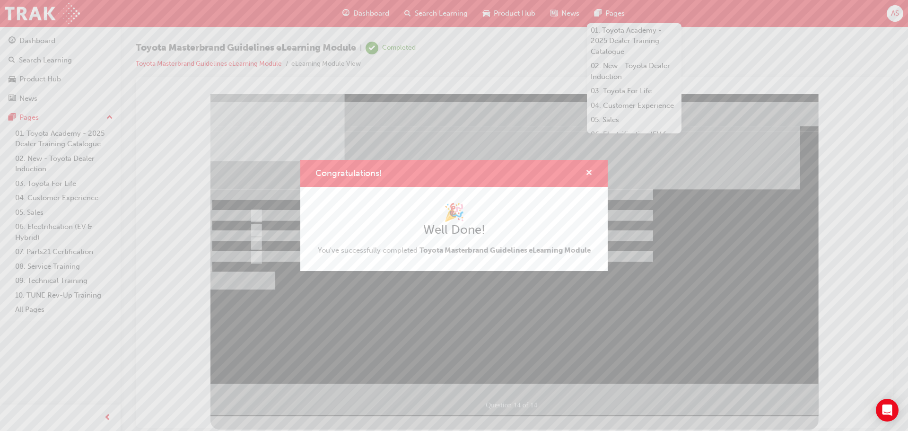
click at [439, 169] on span "cross-icon" at bounding box center [589, 173] width 7 height 9
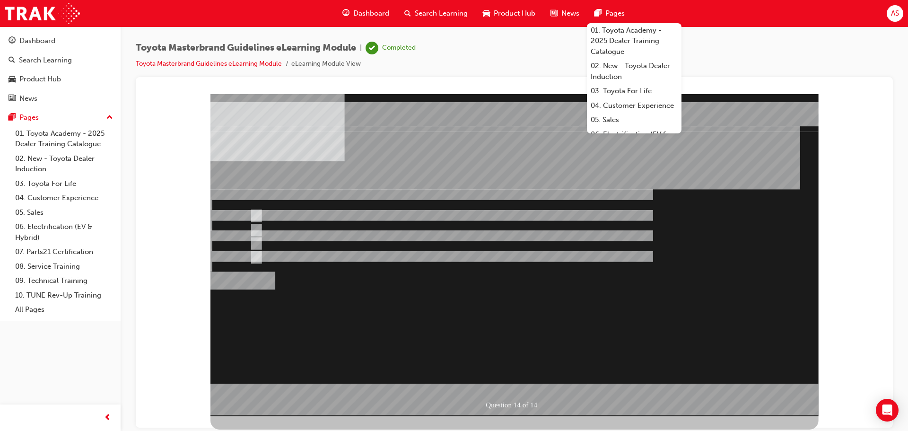
click at [439, 378] on div at bounding box center [515, 255] width 608 height 322
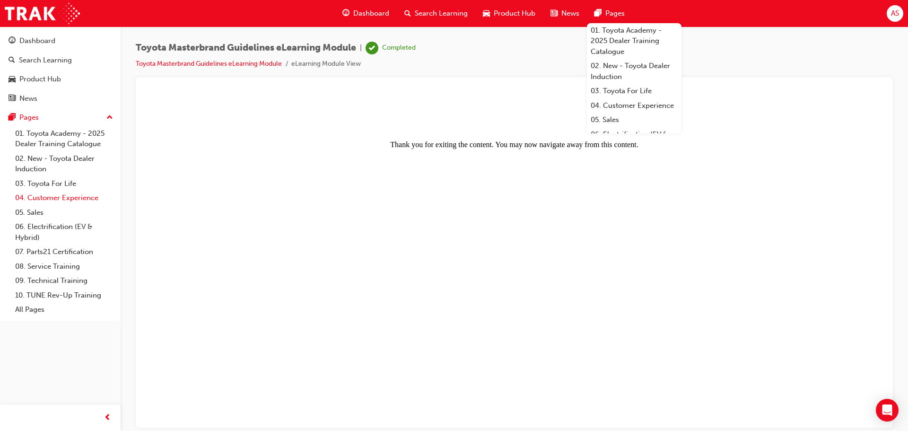
click at [92, 203] on link "04. Customer Experience" at bounding box center [64, 198] width 106 height 15
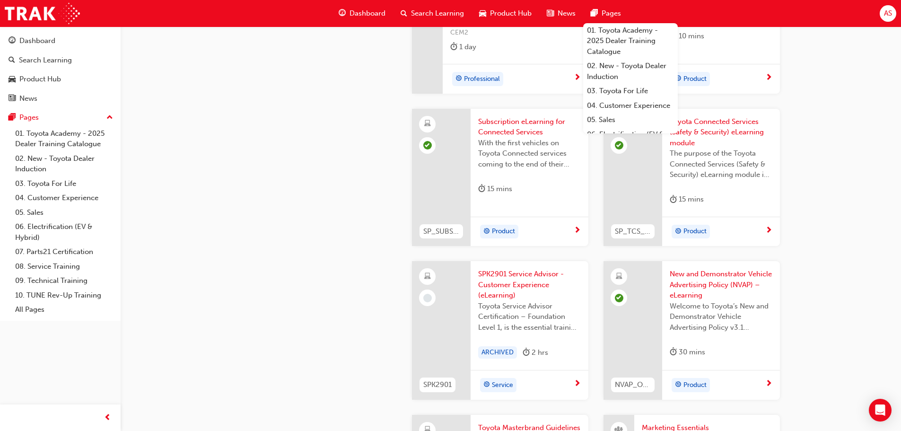
scroll to position [1561, 0]
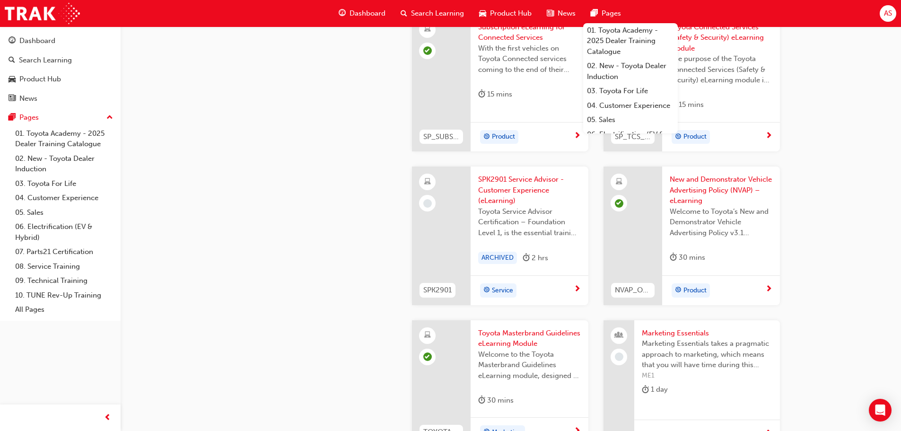
click at [439, 178] on span "SPK2901 Service Advisor - Customer Experience (eLearning)" at bounding box center [529, 190] width 103 height 32
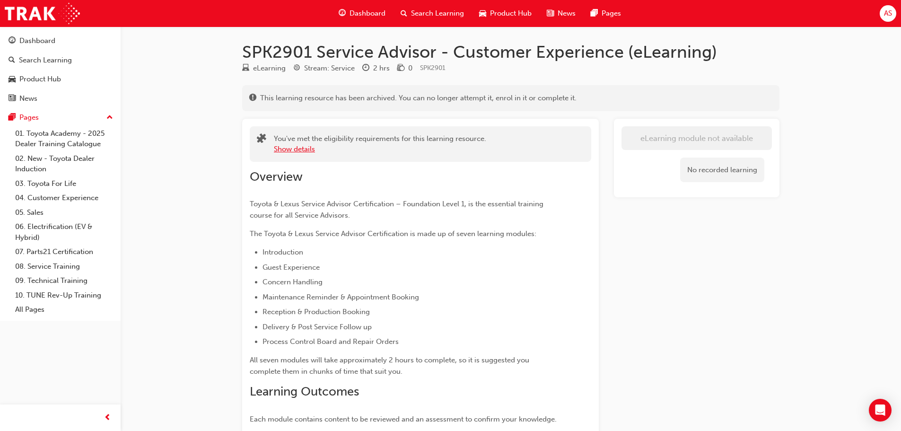
click at [290, 149] on button "Show details" at bounding box center [294, 149] width 41 height 11
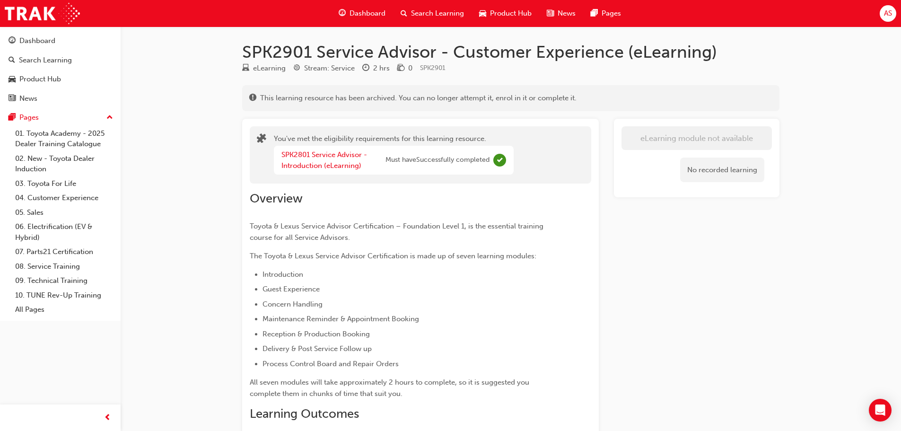
click at [304, 159] on div "SPK2801 Service Advisor - Introduction (eLearning)" at bounding box center [334, 160] width 104 height 21
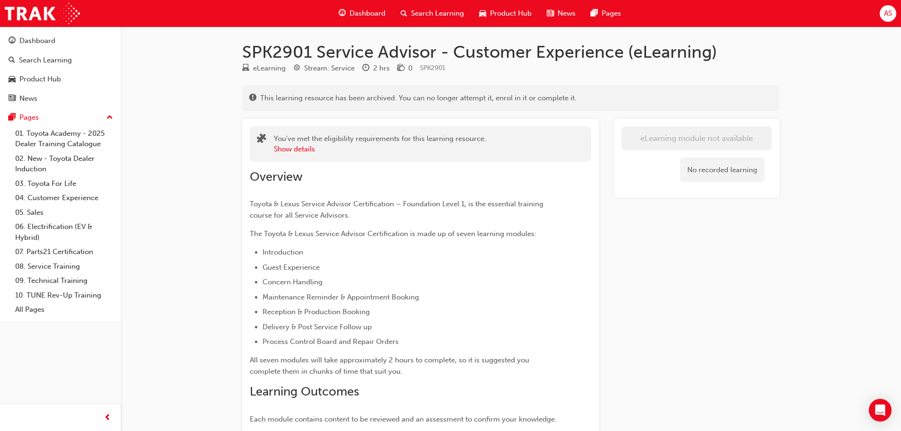
click at [732, 161] on div "No recorded learning" at bounding box center [722, 170] width 84 height 25
click at [725, 182] on div "No recorded learning" at bounding box center [697, 170] width 150 height 40
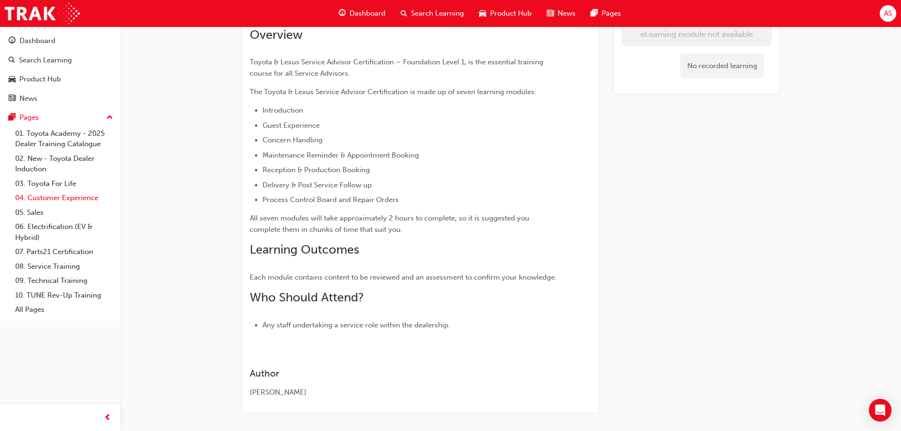
click at [75, 195] on link "04. Customer Experience" at bounding box center [64, 198] width 106 height 15
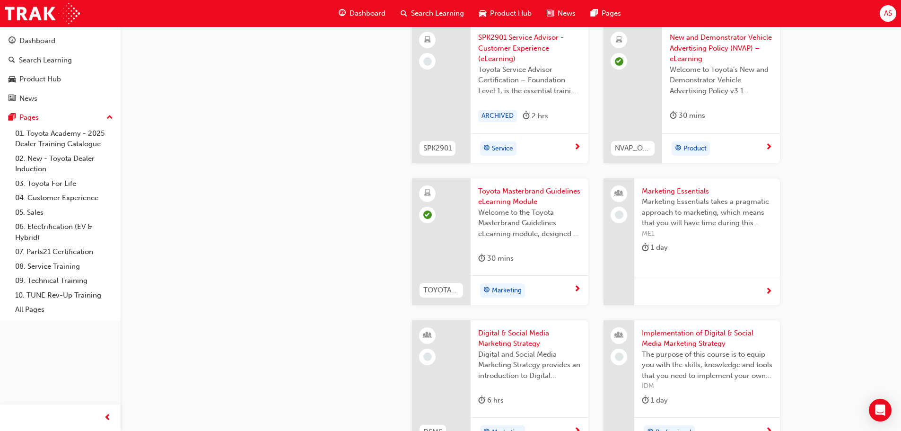
scroll to position [1609, 0]
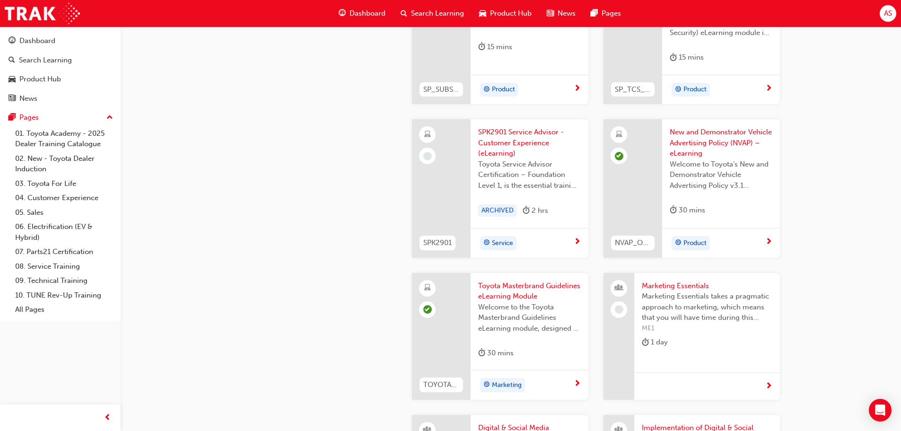
click at [570, 238] on div "Service" at bounding box center [526, 243] width 96 height 14
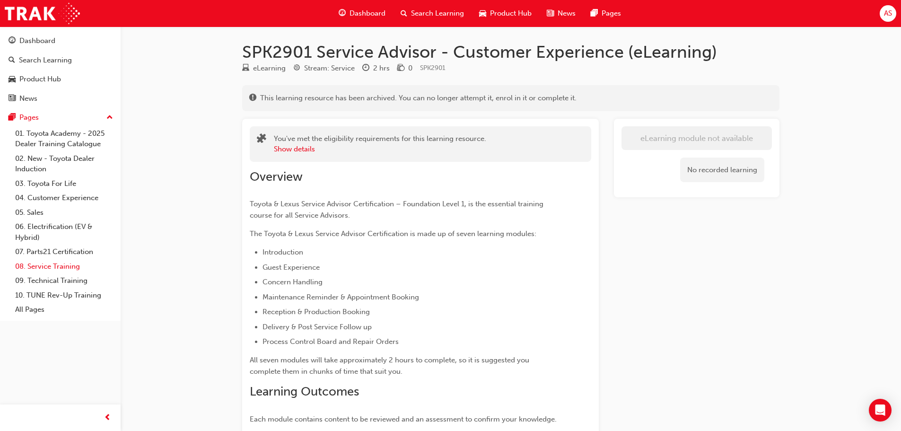
click at [56, 264] on link "08. Service Training" at bounding box center [64, 266] width 106 height 15
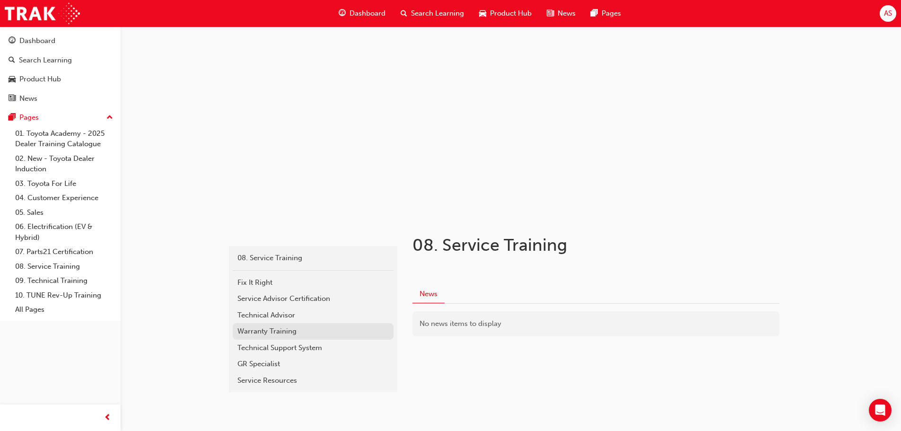
scroll to position [23, 0]
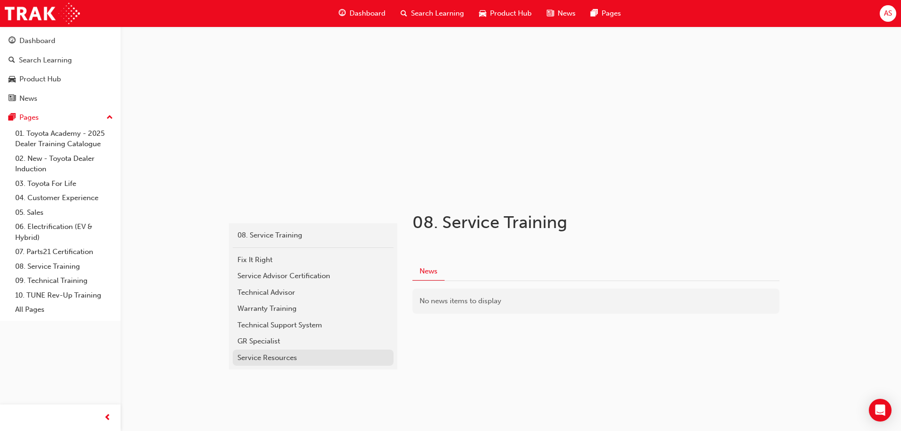
click at [266, 357] on div "Service Resources" at bounding box center [313, 357] width 151 height 11
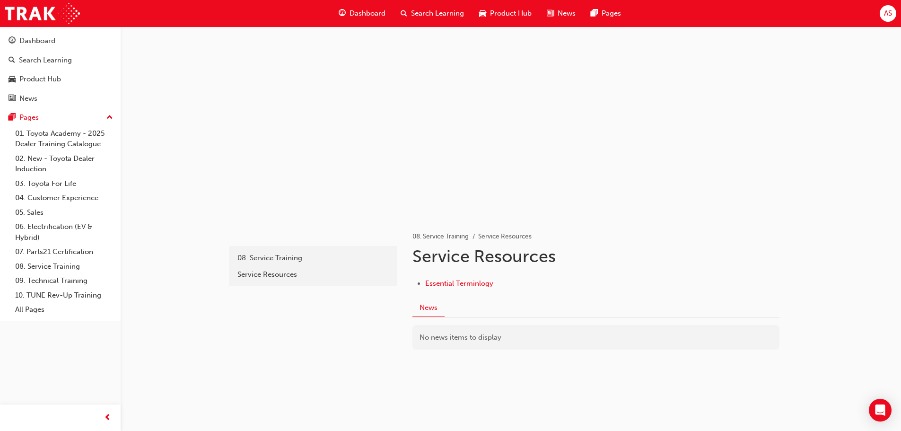
scroll to position [3, 0]
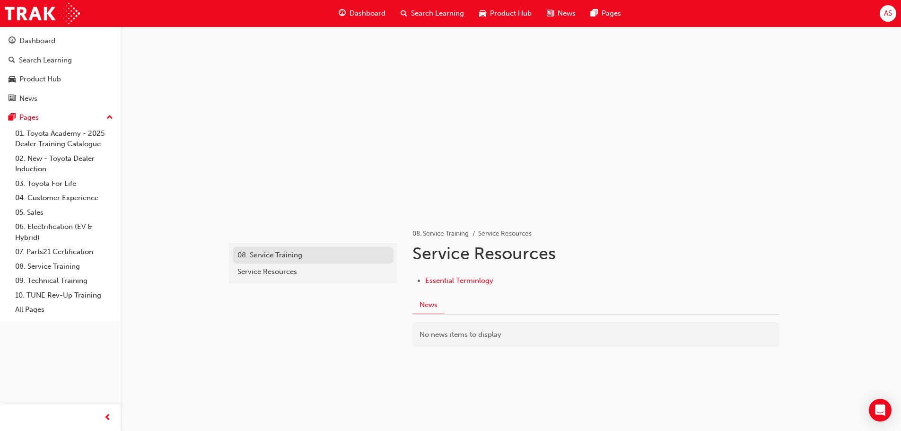
click at [319, 251] on div "08. Service Training" at bounding box center [313, 255] width 151 height 11
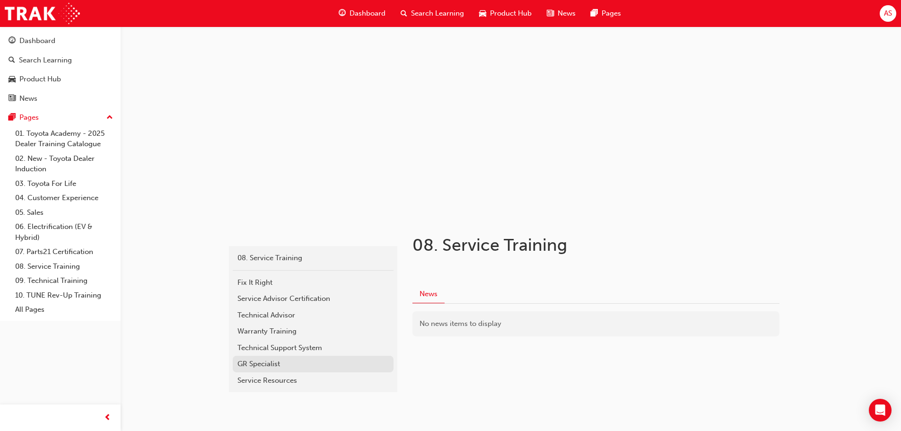
click at [285, 359] on div "GR Specialist" at bounding box center [313, 364] width 151 height 11
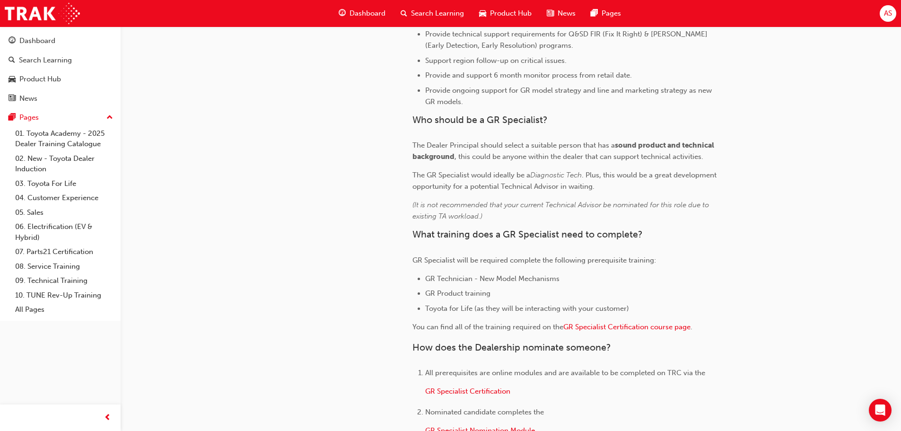
scroll to position [344, 0]
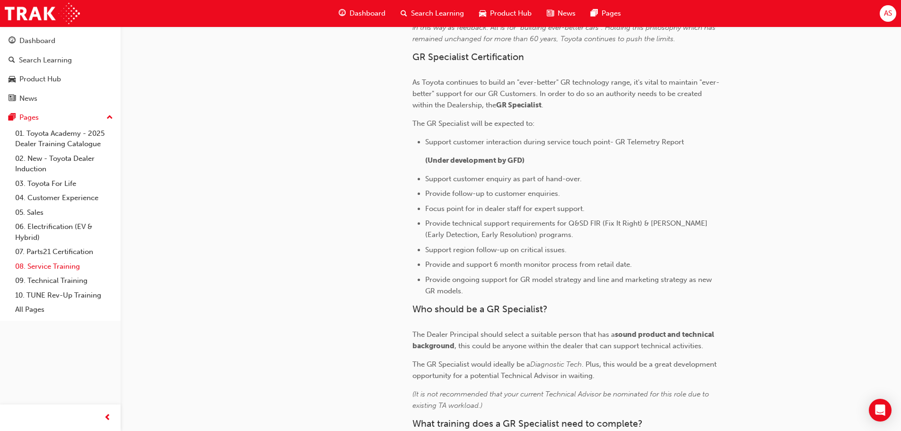
click at [75, 260] on link "08. Service Training" at bounding box center [64, 266] width 106 height 15
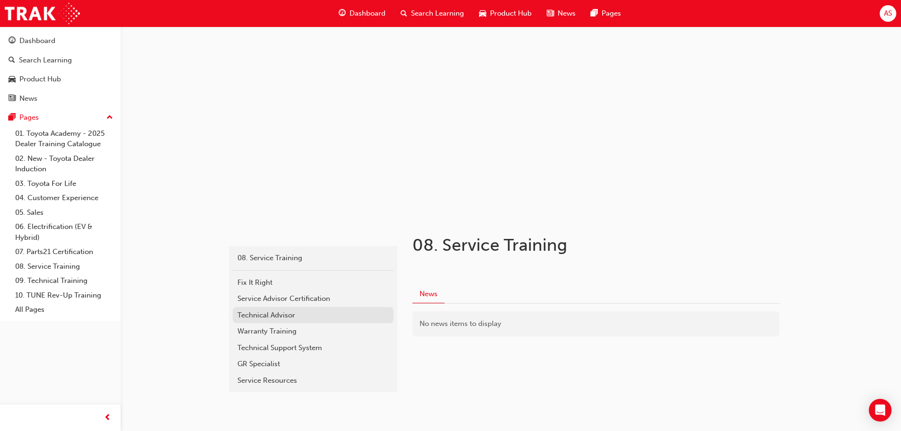
click at [281, 320] on div "Technical Advisor" at bounding box center [313, 315] width 151 height 11
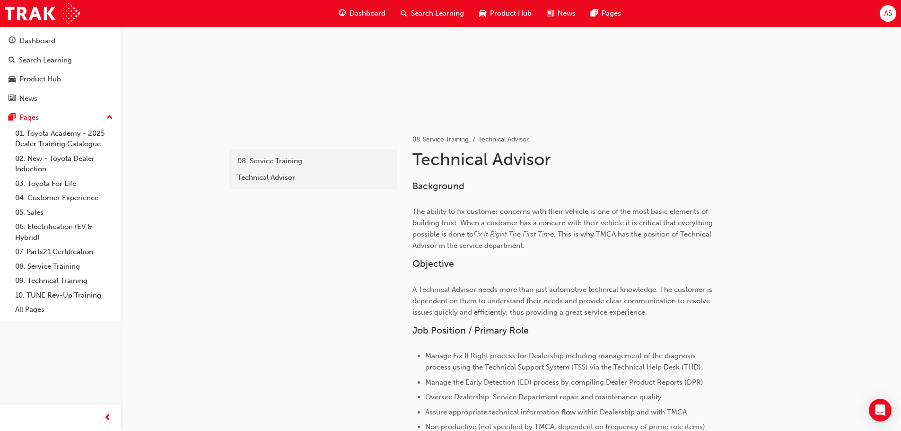
scroll to position [50, 0]
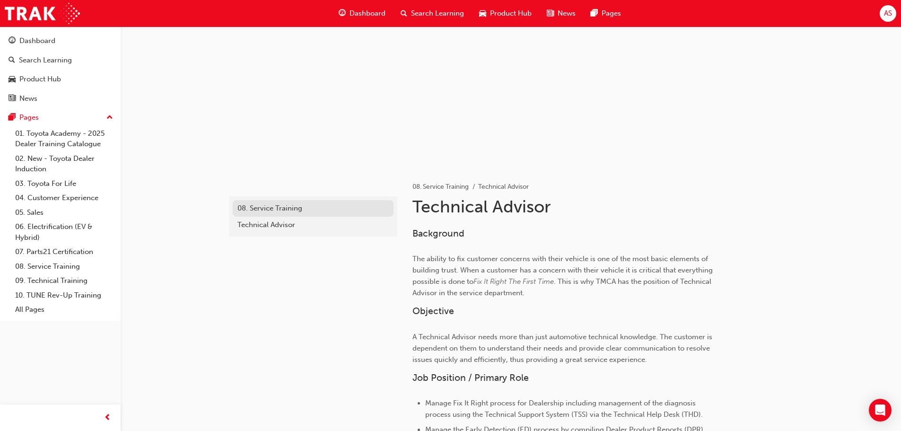
click at [283, 211] on div "08. Service Training" at bounding box center [313, 208] width 151 height 11
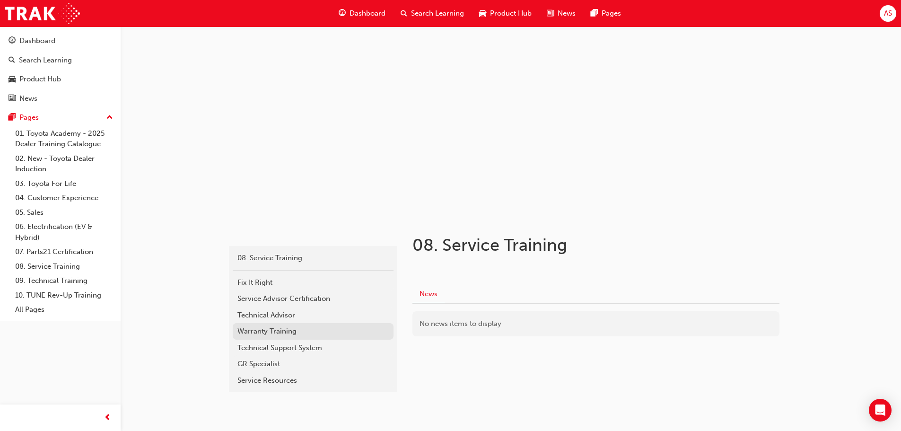
click at [289, 324] on link "Warranty Training" at bounding box center [313, 331] width 161 height 17
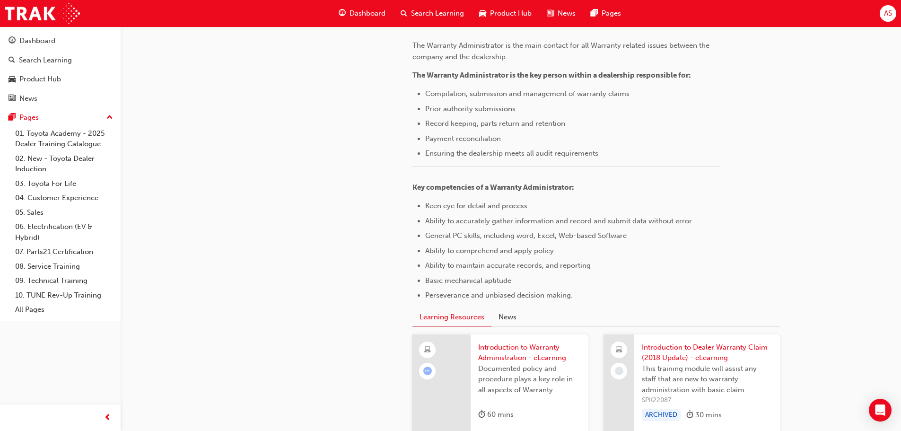
scroll to position [362, 0]
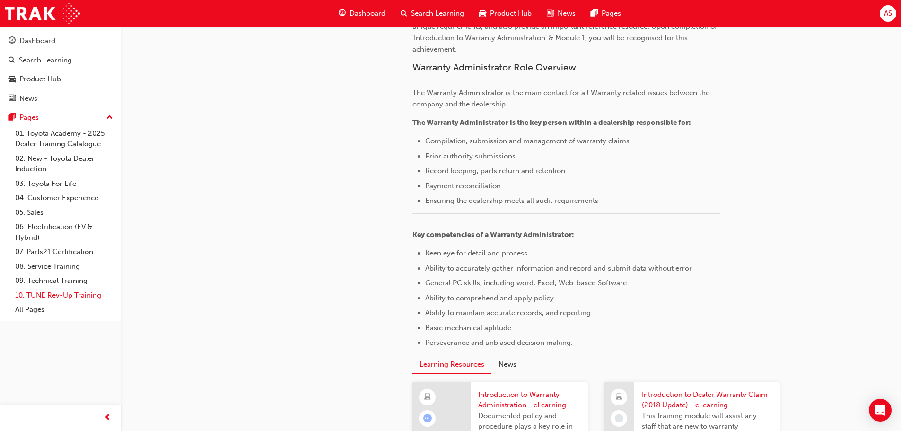
click at [79, 297] on link "10. TUNE Rev-Up Training" at bounding box center [64, 295] width 106 height 15
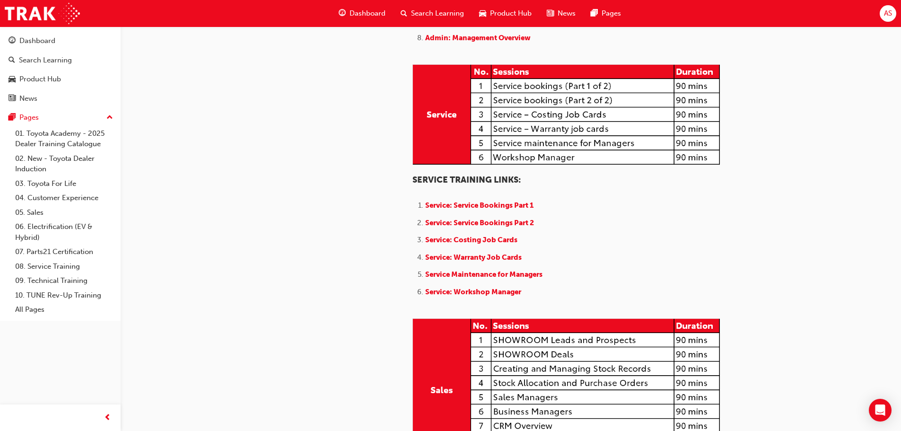
scroll to position [662, 0]
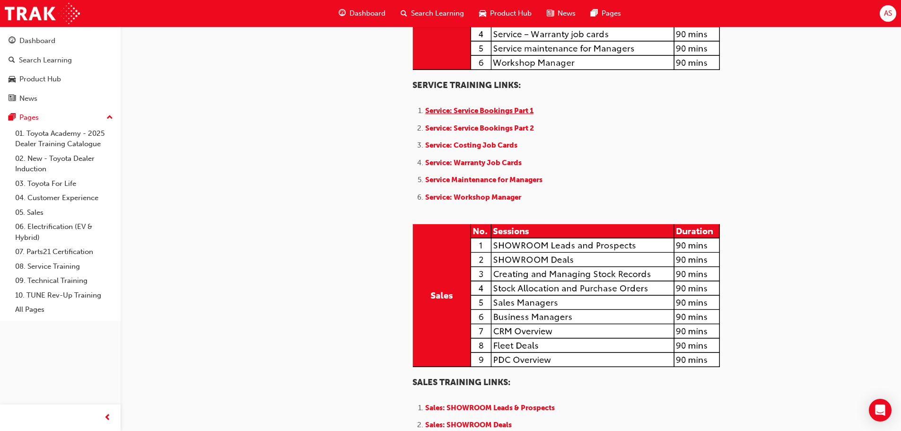
click at [492, 115] on span "Service: Service Bookings Part 1" at bounding box center [479, 110] width 108 height 9
